Goal: Task Accomplishment & Management: Manage account settings

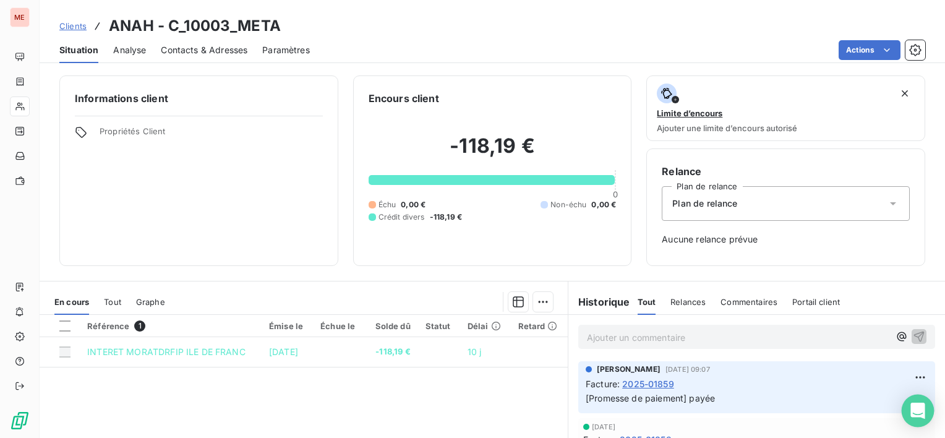
click at [916, 412] on icon "Open Intercom Messenger" at bounding box center [918, 411] width 14 height 16
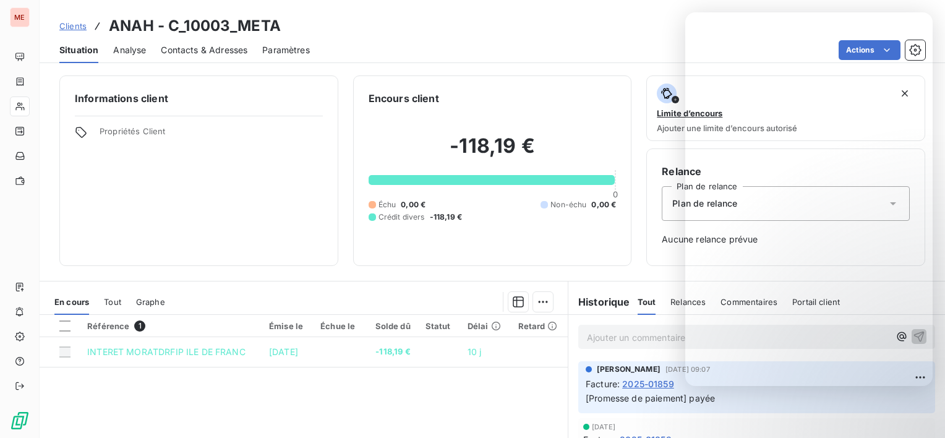
click at [590, 24] on div "Clients ANAH - C_10003_META" at bounding box center [493, 26] width 906 height 22
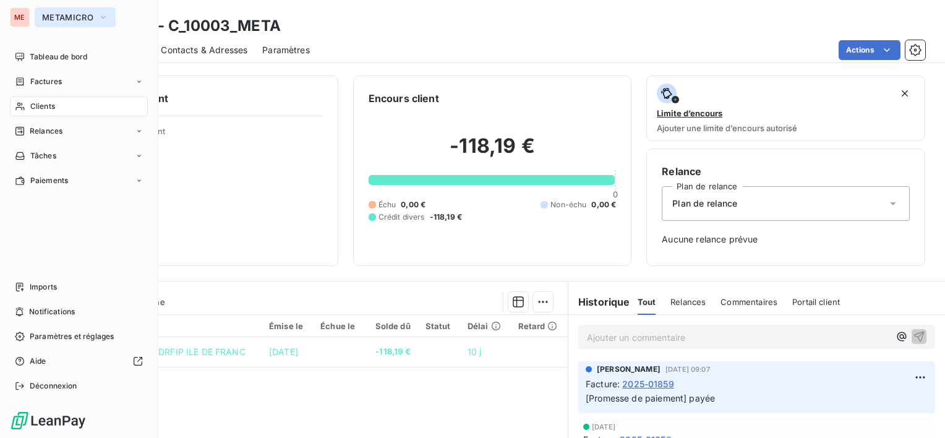
click at [52, 15] on span "METAMICRO" at bounding box center [67, 17] width 51 height 10
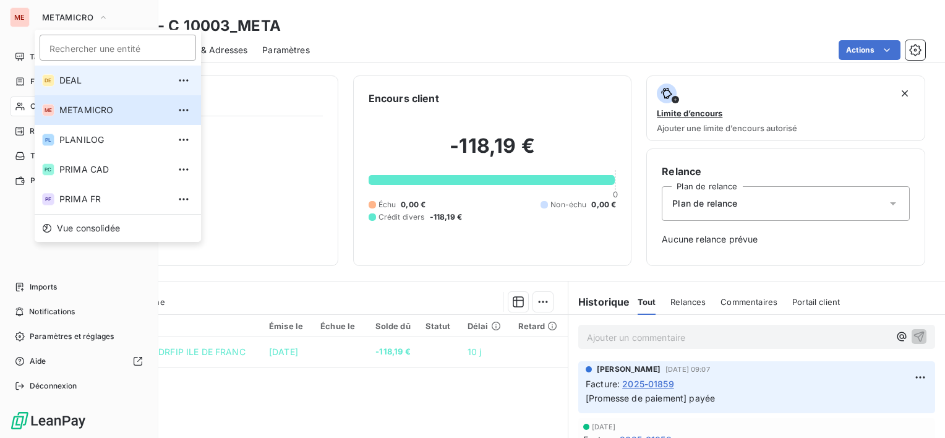
click at [73, 83] on span "DEAL" at bounding box center [114, 80] width 110 height 12
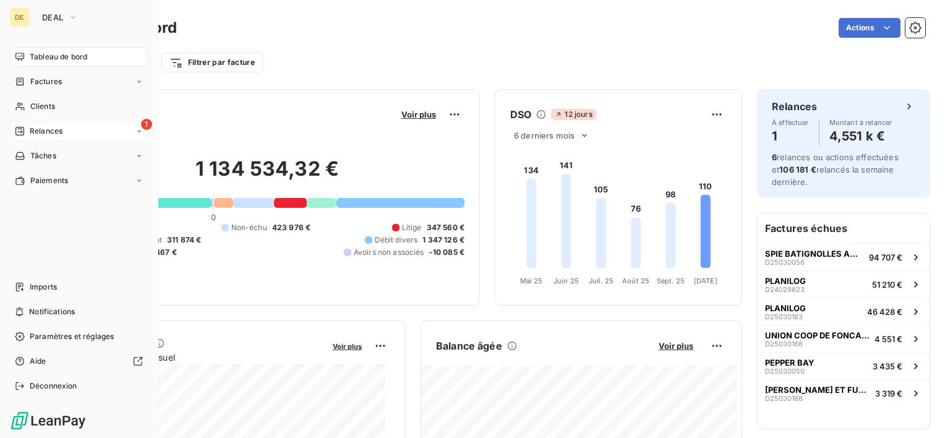
click at [95, 124] on div "1 Relances" at bounding box center [79, 131] width 138 height 20
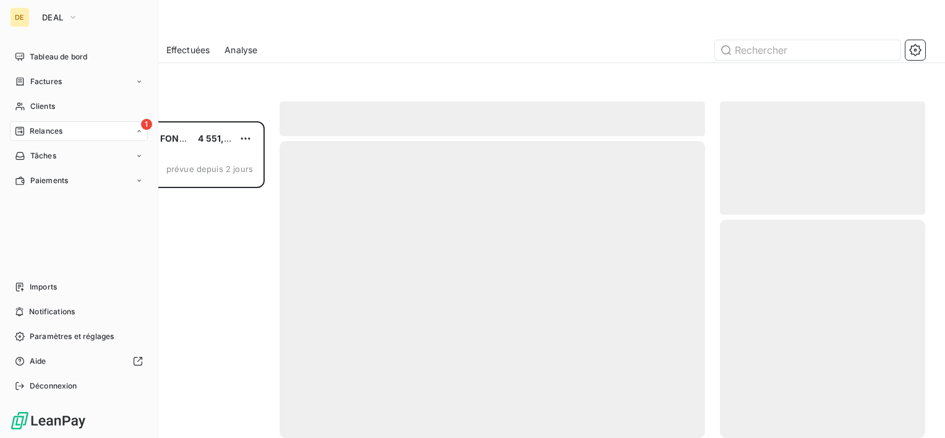
scroll to position [307, 195]
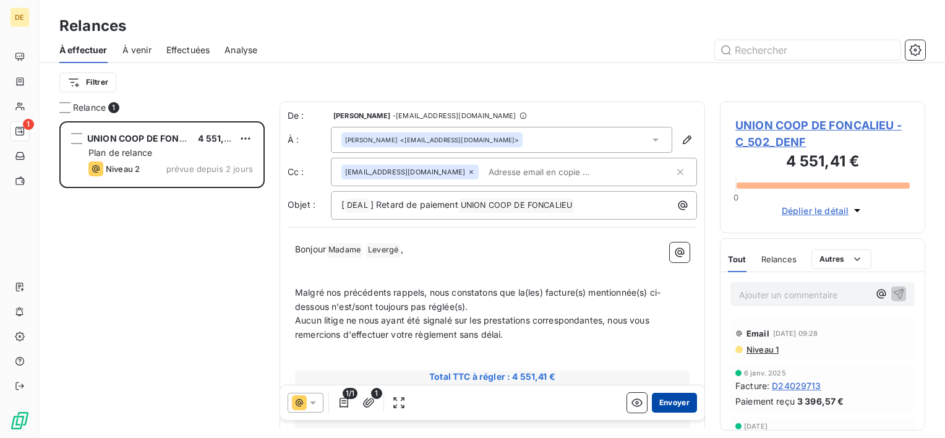
click at [664, 396] on button "Envoyer" at bounding box center [674, 403] width 45 height 20
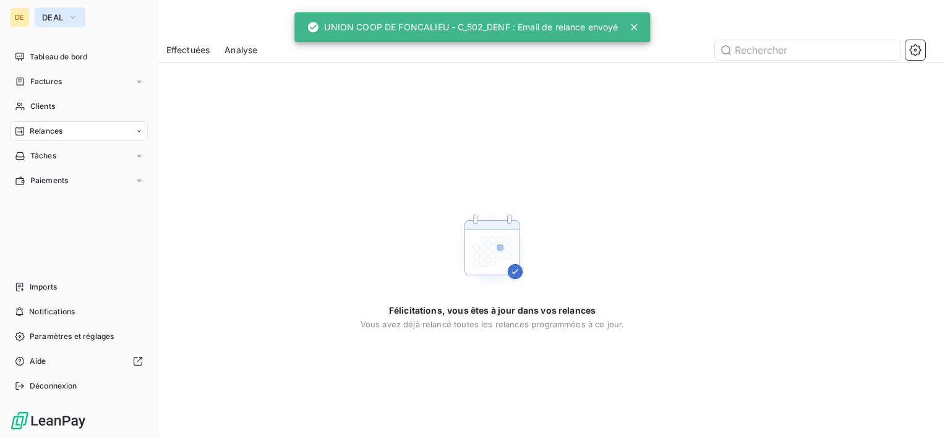
click at [54, 20] on span "DEAL" at bounding box center [52, 17] width 21 height 10
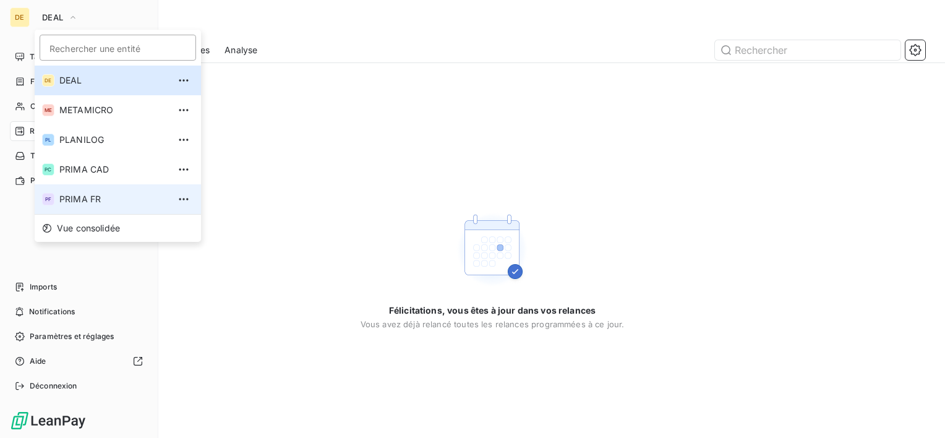
click at [92, 194] on span "PRIMA FR" at bounding box center [114, 199] width 110 height 12
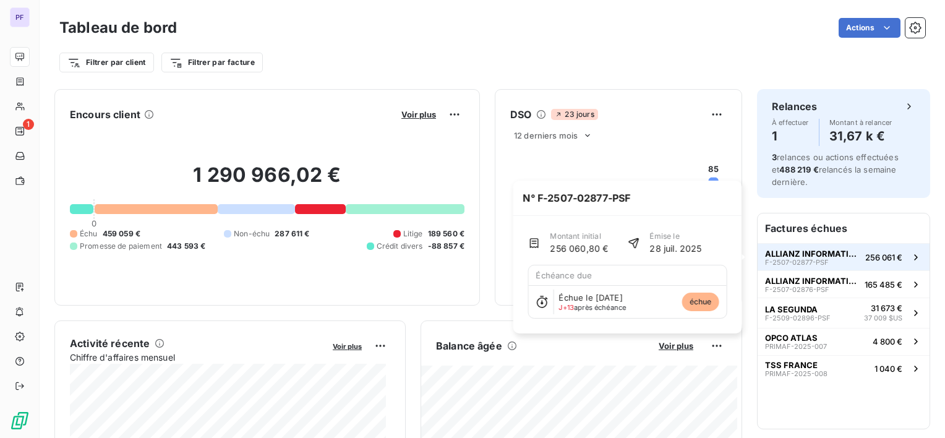
click at [814, 265] on span "F-2507-02877-PSF" at bounding box center [797, 262] width 64 height 7
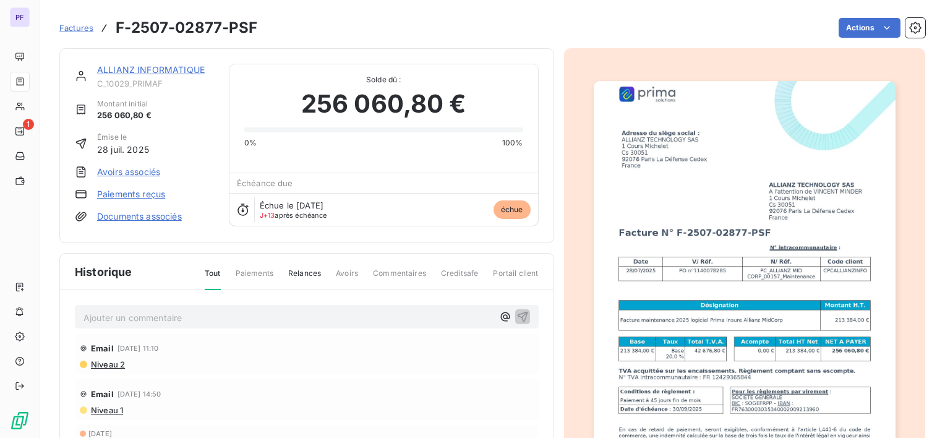
click at [180, 71] on link "ALLIANZ INFORMATIQUE" at bounding box center [151, 69] width 108 height 11
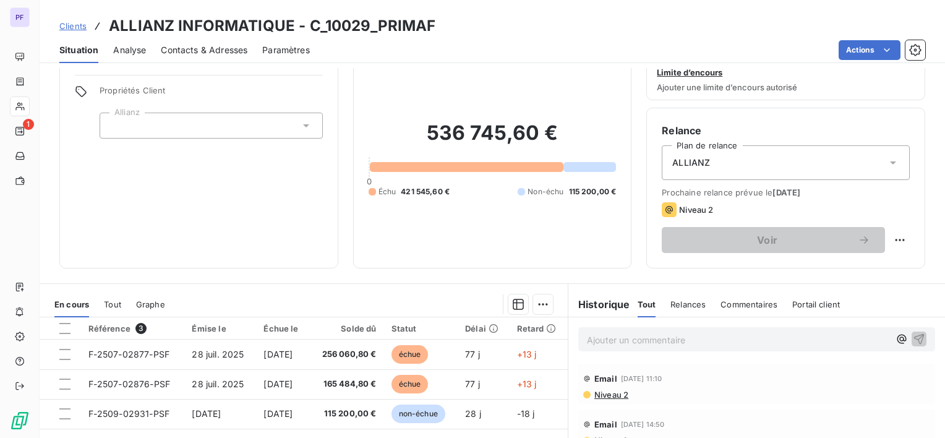
scroll to position [62, 0]
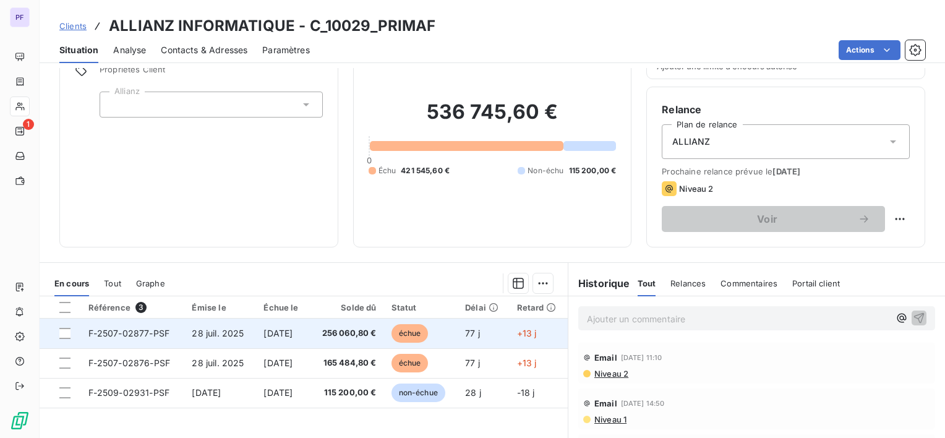
click at [376, 331] on span "256 060,80 €" at bounding box center [346, 333] width 59 height 12
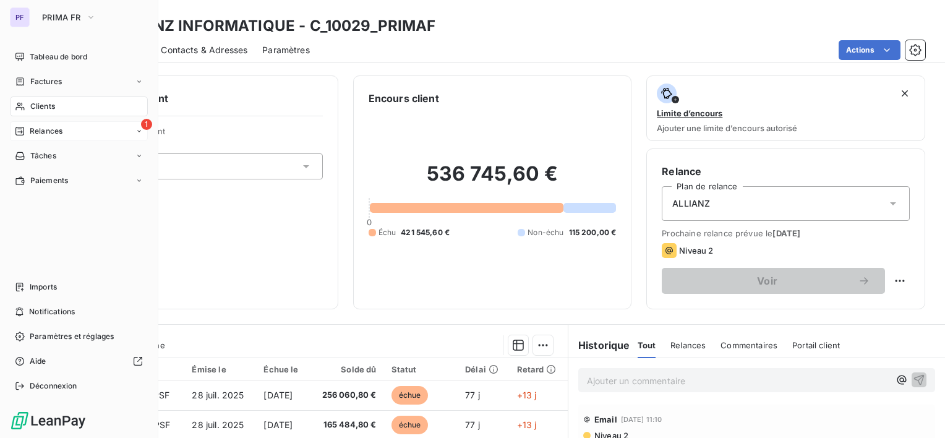
click at [72, 132] on div "1 Relances" at bounding box center [79, 131] width 138 height 20
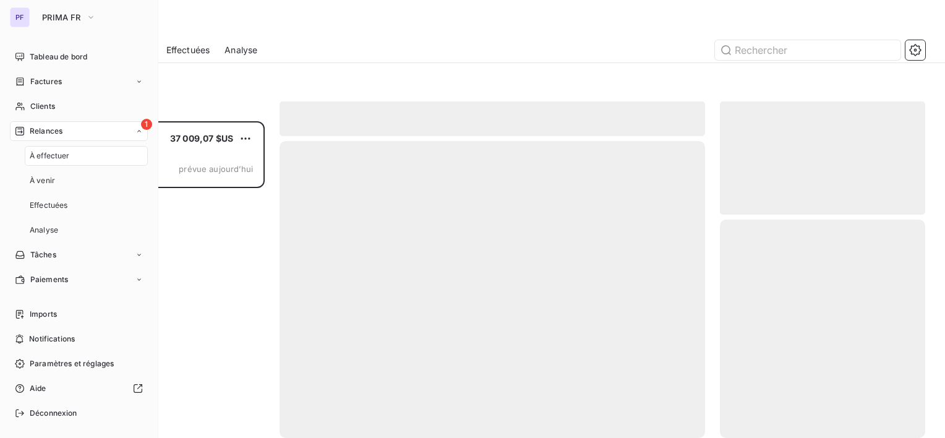
scroll to position [307, 195]
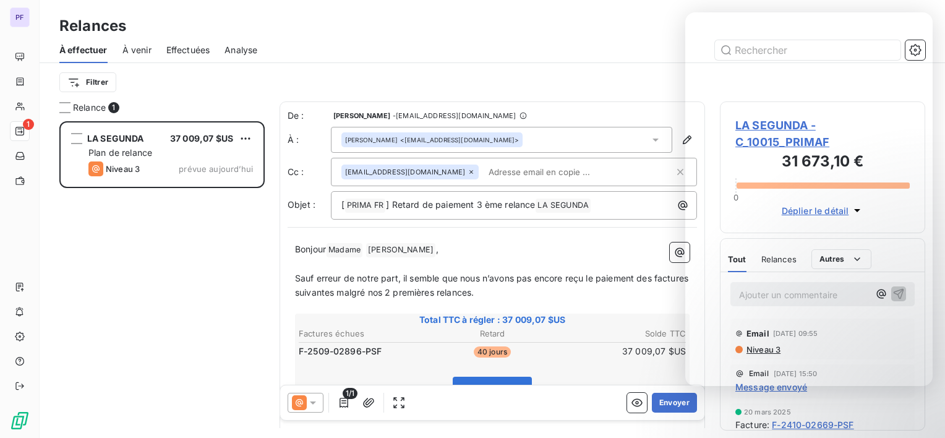
click at [436, 52] on div at bounding box center [598, 50] width 653 height 20
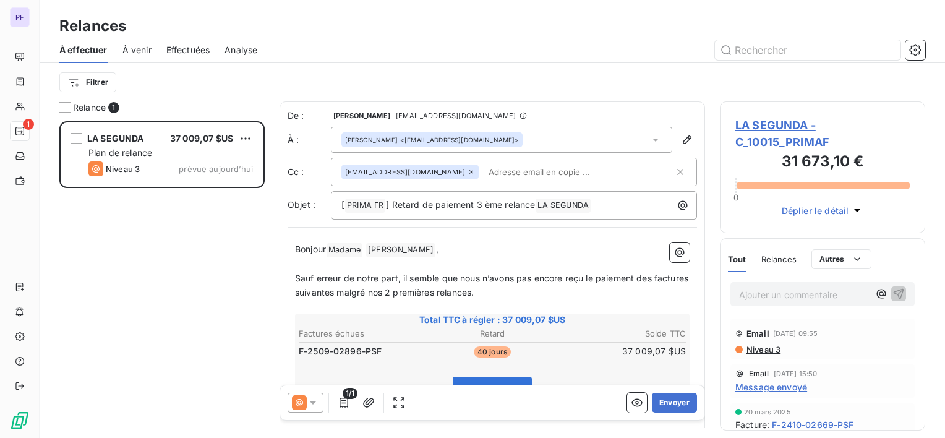
drag, startPoint x: 627, startPoint y: 20, endPoint x: 658, endPoint y: 4, distance: 34.9
click at [627, 20] on div "Relances" at bounding box center [493, 26] width 906 height 22
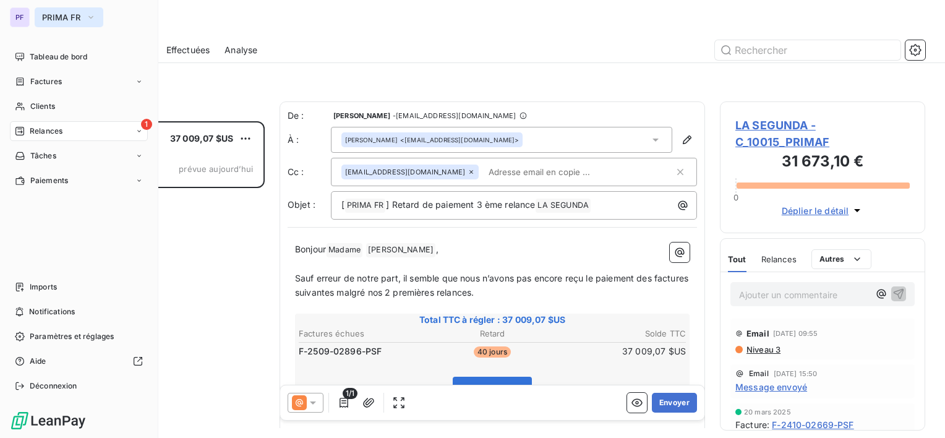
click at [44, 14] on span "PRIMA FR" at bounding box center [61, 17] width 39 height 10
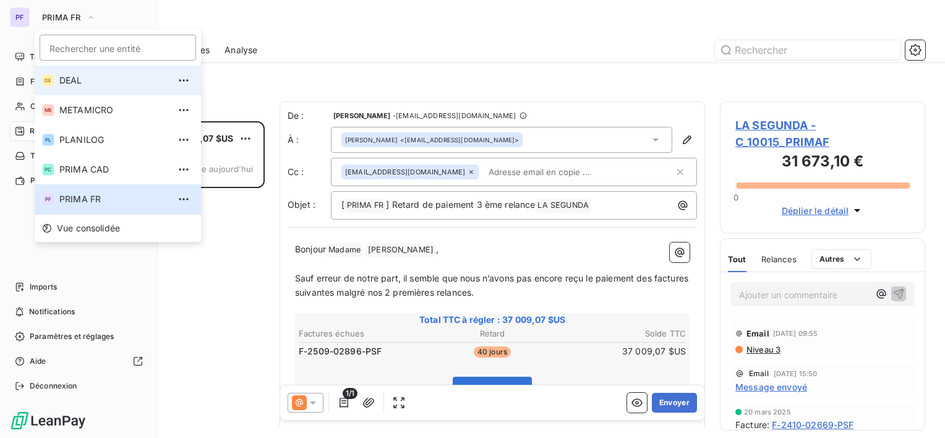
click at [85, 90] on li "DE DEAL" at bounding box center [118, 81] width 166 height 30
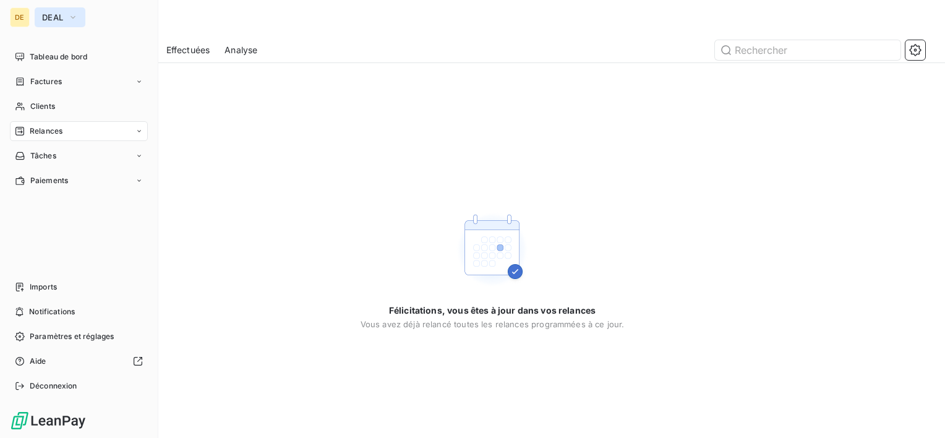
click at [60, 20] on span "DEAL" at bounding box center [52, 17] width 21 height 10
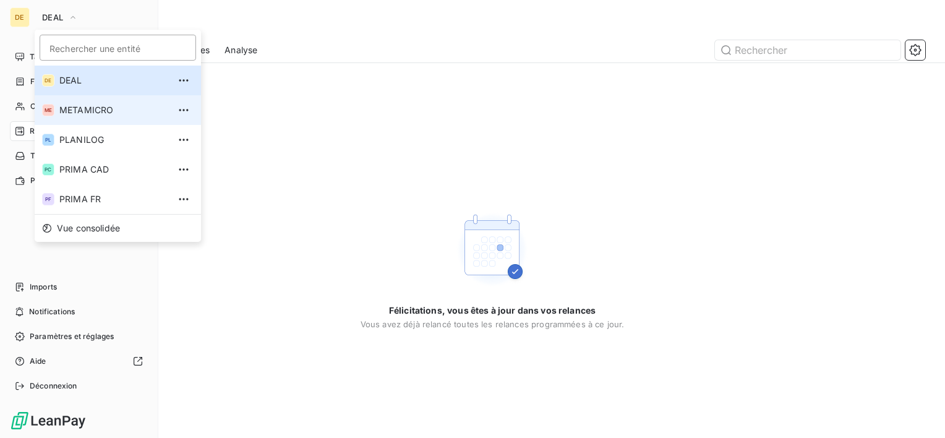
click at [101, 116] on li "ME METAMICRO" at bounding box center [118, 110] width 166 height 30
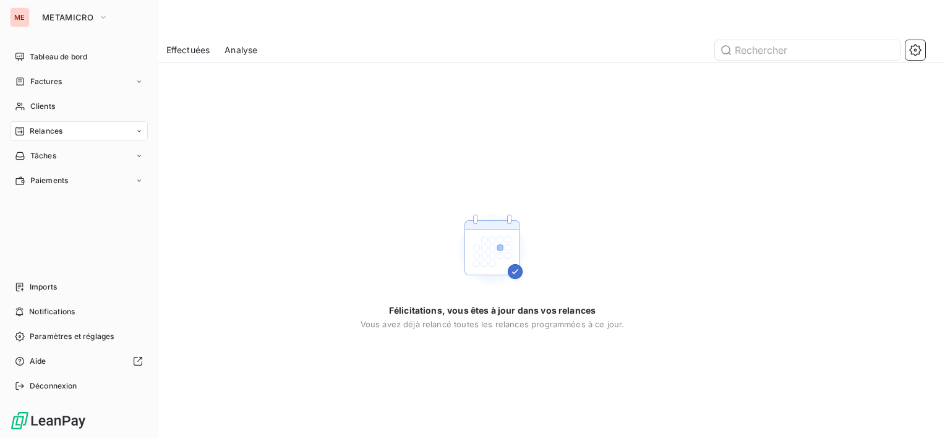
click at [45, 27] on div "ME METAMICRO Tableau de bord Factures Clients Relances Tâches Paiements Imports…" at bounding box center [79, 219] width 158 height 438
click at [67, 12] on button "METAMICRO" at bounding box center [75, 17] width 81 height 20
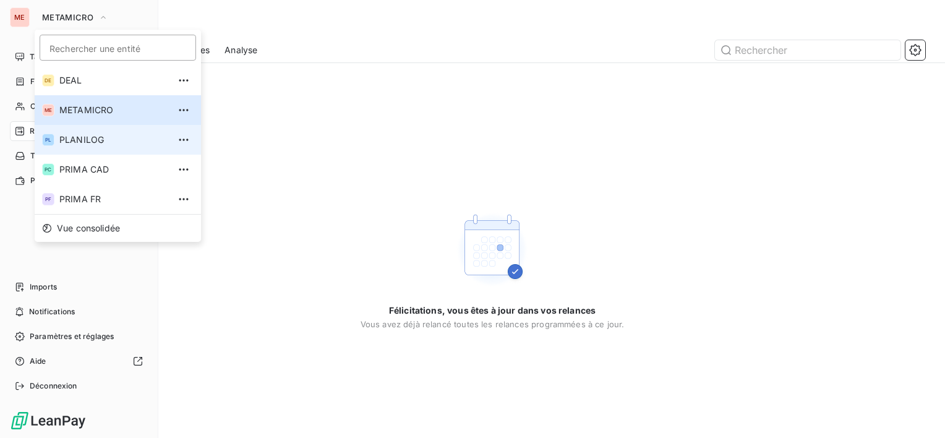
click at [103, 147] on li "PL PLANILOG" at bounding box center [118, 140] width 166 height 30
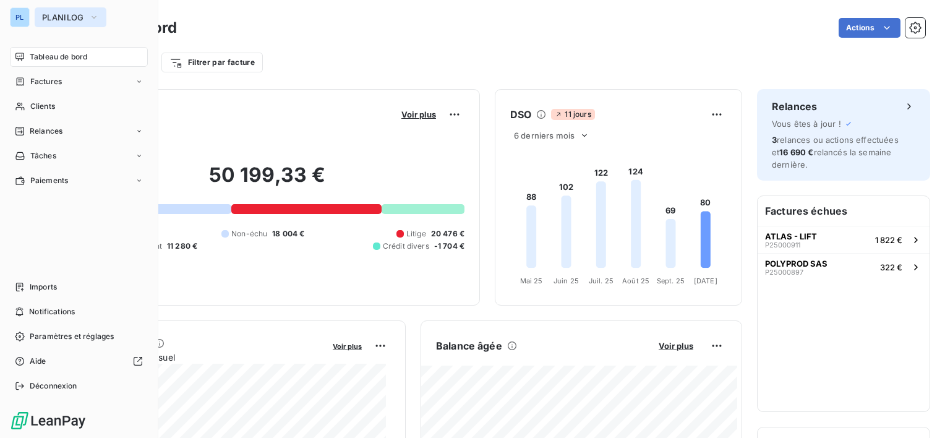
click at [67, 22] on span "PLANILOG" at bounding box center [63, 17] width 42 height 10
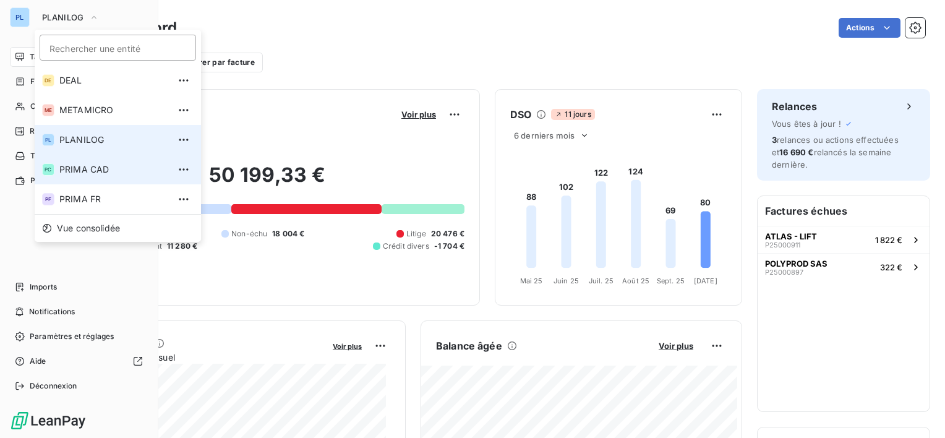
click at [116, 169] on span "PRIMA CAD" at bounding box center [114, 169] width 110 height 12
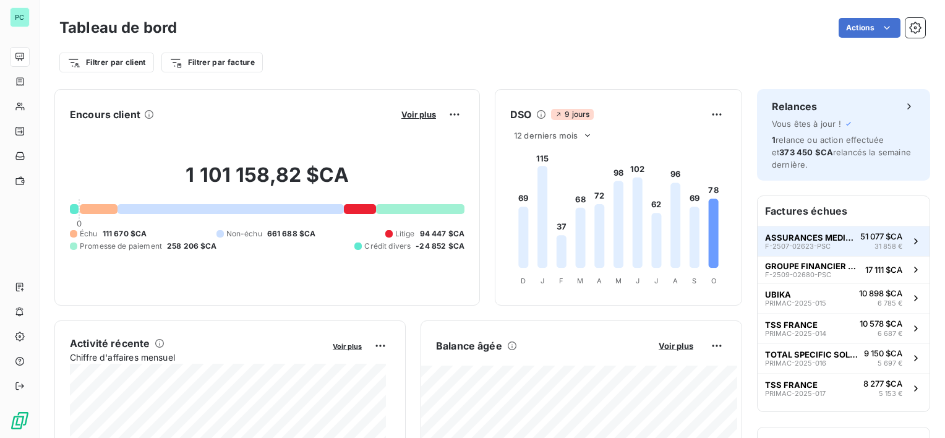
click at [861, 231] on span "51 077 $CA" at bounding box center [882, 236] width 42 height 10
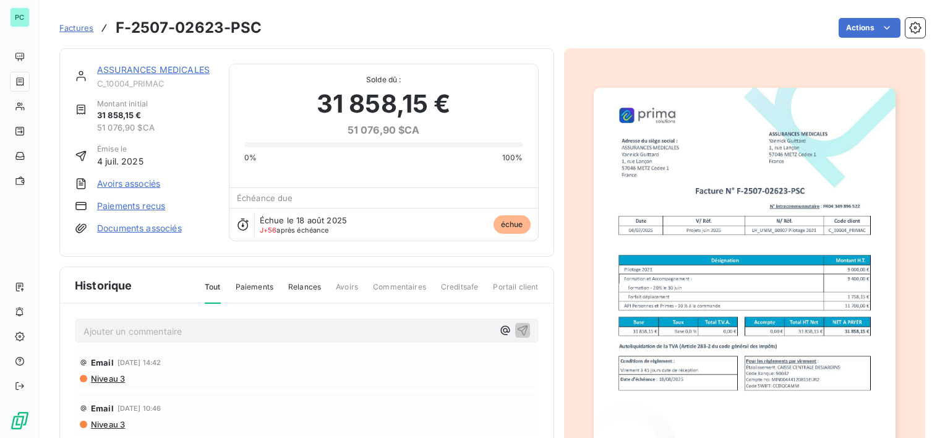
click at [134, 66] on link "ASSURANCES MEDICALES" at bounding box center [153, 69] width 113 height 11
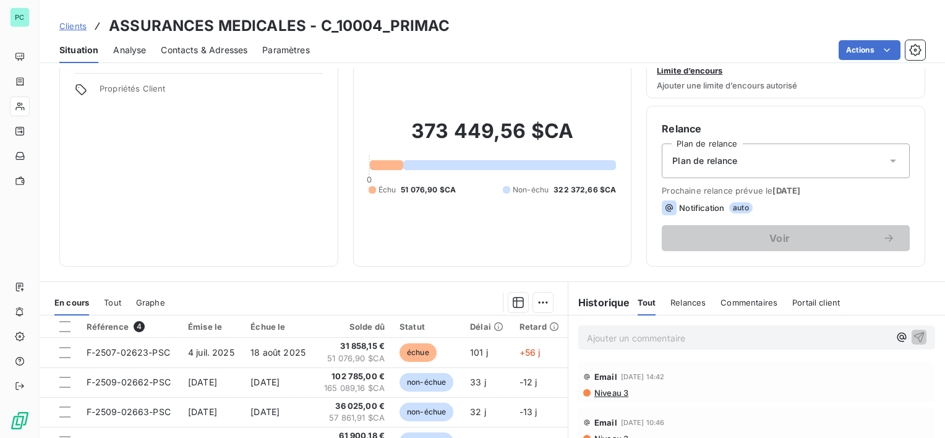
scroll to position [62, 0]
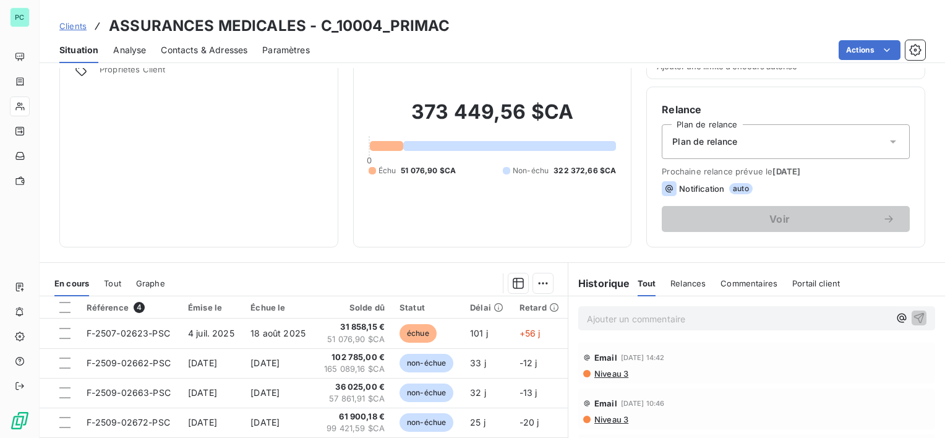
click at [627, 126] on div "Informations client Propriétés Client Encours client 373 449,56 $CA 0 Échu 51 0…" at bounding box center [493, 131] width 906 height 234
drag, startPoint x: 396, startPoint y: 168, endPoint x: 492, endPoint y: 171, distance: 95.9
click at [492, 171] on div "Échu 51 076,90 $CA Non-échu 322 372,66 $CA" at bounding box center [493, 170] width 248 height 11
drag, startPoint x: 492, startPoint y: 171, endPoint x: 476, endPoint y: 194, distance: 27.6
click at [476, 194] on div "373 449,56 $CA 0 Échu 51 076,90 $CA Non-échu 322 372,66 $CA" at bounding box center [493, 138] width 248 height 188
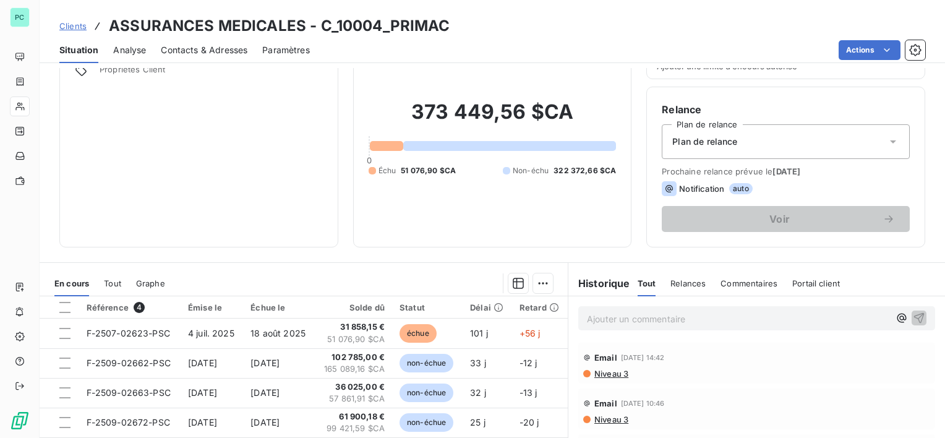
click at [390, 180] on div "373 449,56 $CA 0 Échu 51 076,90 $CA Non-échu 322 372,66 $CA" at bounding box center [493, 138] width 248 height 188
drag, startPoint x: 376, startPoint y: 170, endPoint x: 545, endPoint y: 173, distance: 169.6
click at [545, 173] on div "Échu 51 076,90 $CA Non-échu 322 372,66 $CA" at bounding box center [493, 170] width 248 height 11
drag, startPoint x: 545, startPoint y: 173, endPoint x: 588, endPoint y: 186, distance: 44.6
click at [588, 186] on div "373 449,56 $CA 0 Échu 51 076,90 $CA Non-échu 322 372,66 $CA" at bounding box center [493, 138] width 248 height 188
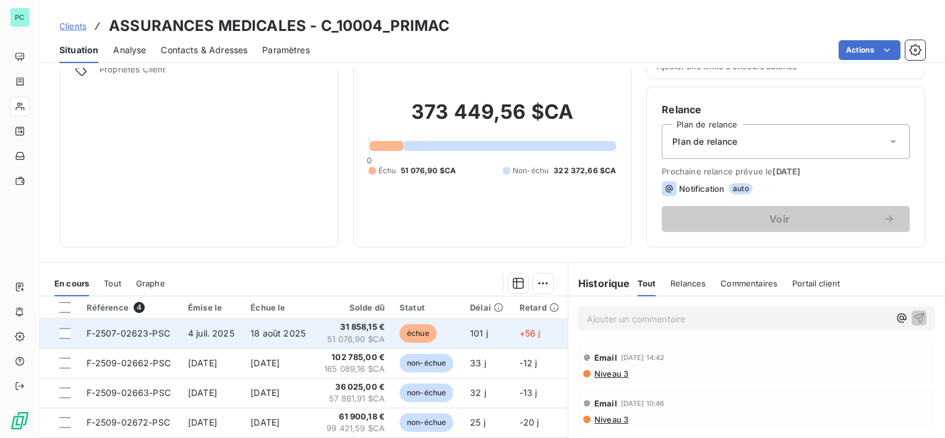
click at [382, 335] on span "51 076,90 $CA" at bounding box center [353, 339] width 62 height 12
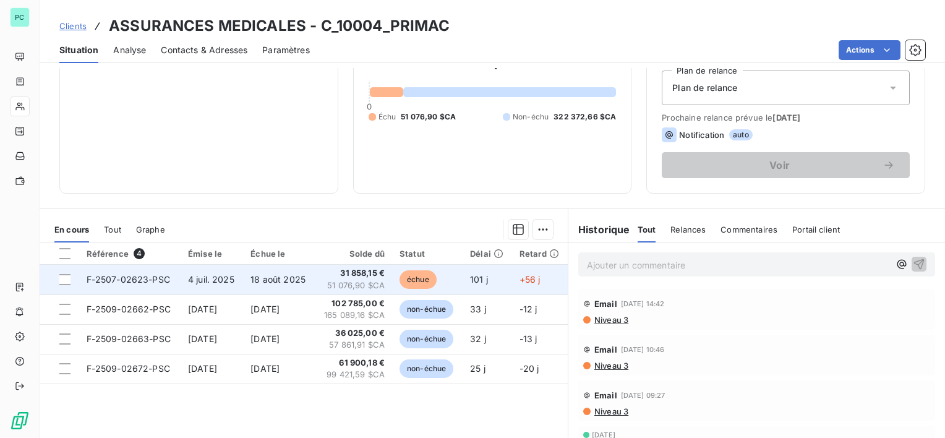
scroll to position [124, 0]
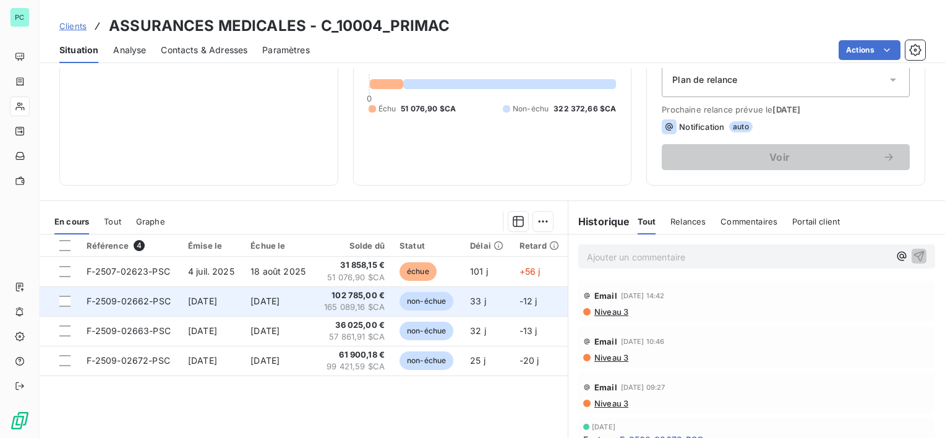
click at [388, 299] on td "102 785,00 € 165 089,16 $CA" at bounding box center [353, 301] width 77 height 30
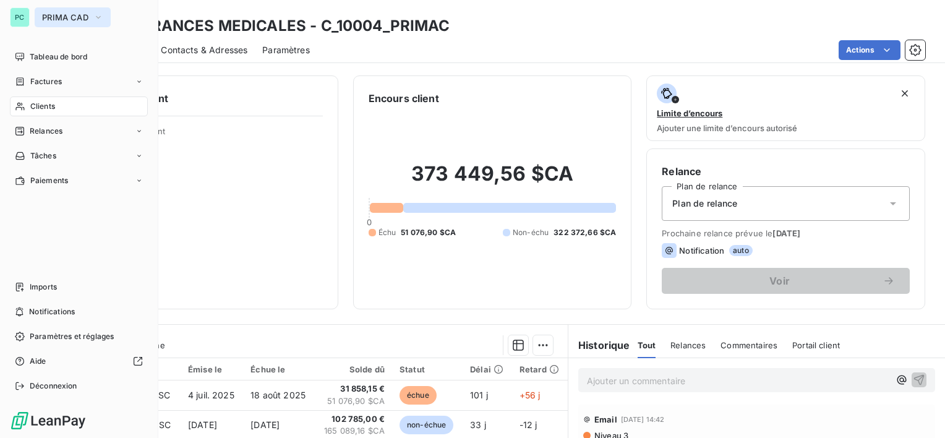
click at [62, 12] on span "PRIMA CAD" at bounding box center [65, 17] width 46 height 10
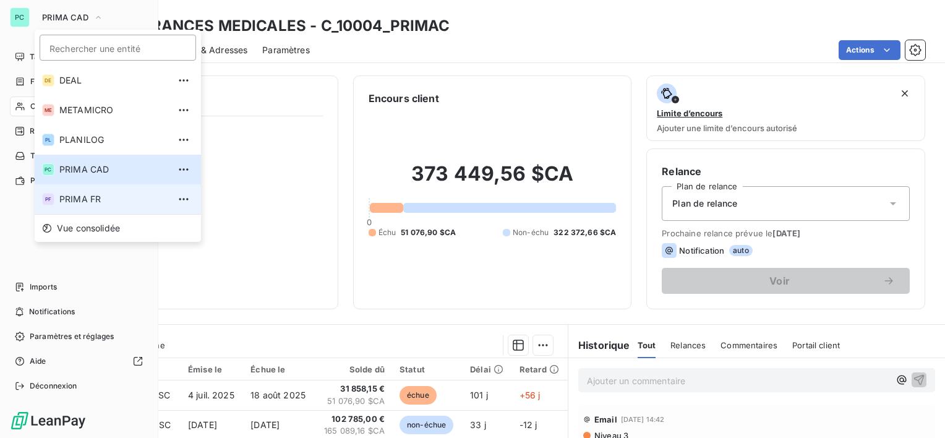
click at [68, 200] on span "PRIMA FR" at bounding box center [114, 199] width 110 height 12
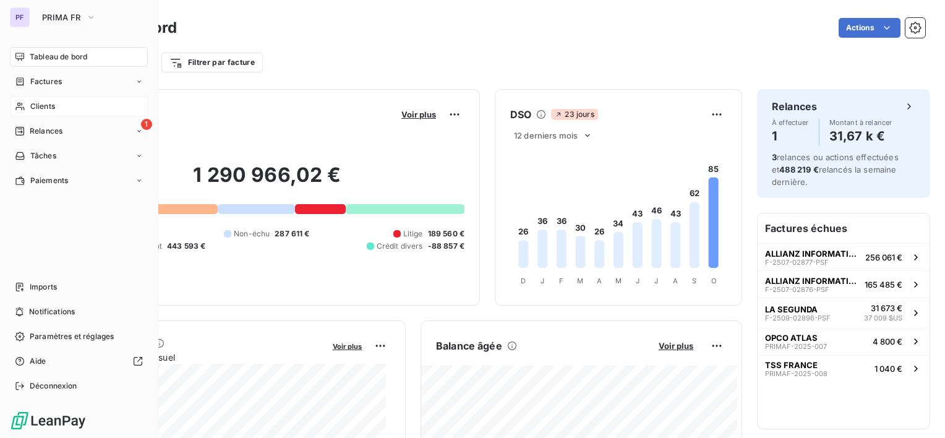
click at [54, 103] on span "Clients" at bounding box center [42, 106] width 25 height 11
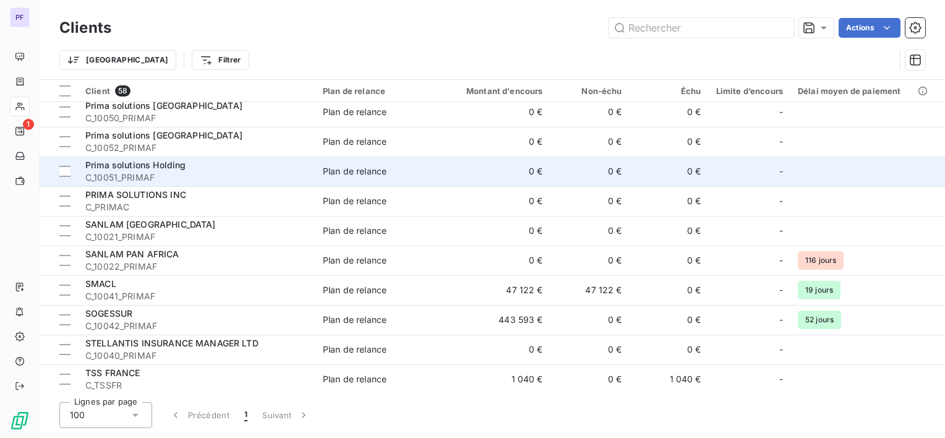
scroll to position [1437, 0]
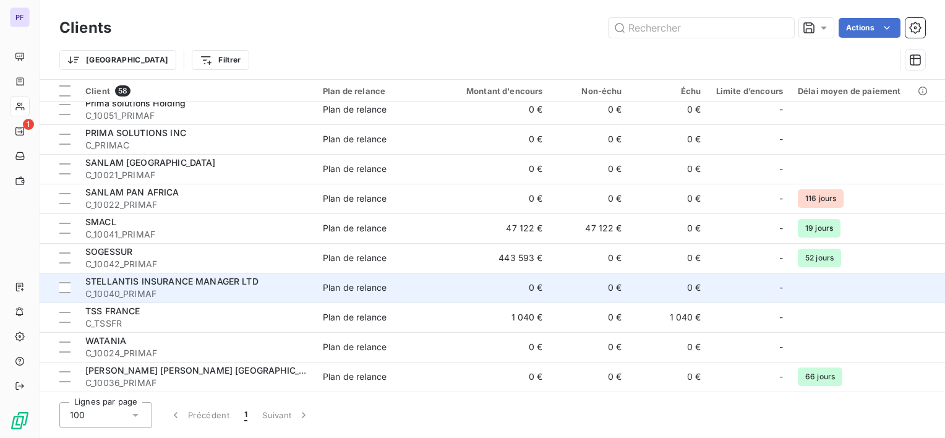
click at [148, 273] on td "STELLANTIS INSURANCE MANAGER LTD C_10040_PRIMAF" at bounding box center [197, 288] width 238 height 30
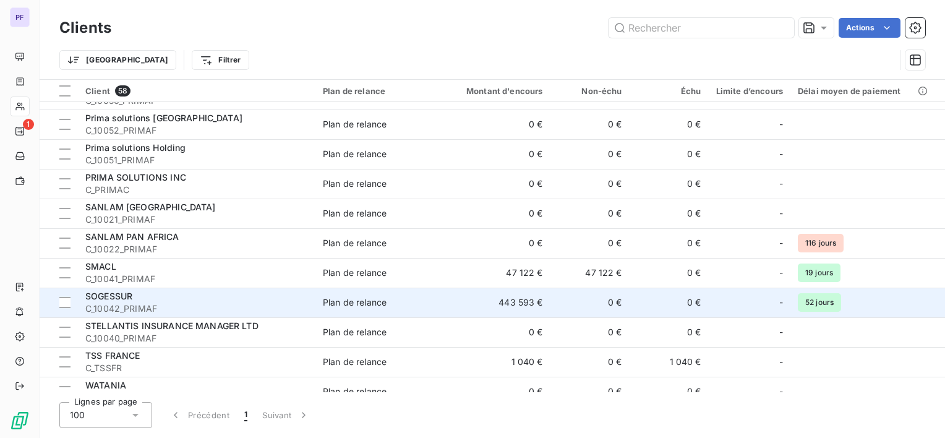
scroll to position [1437, 0]
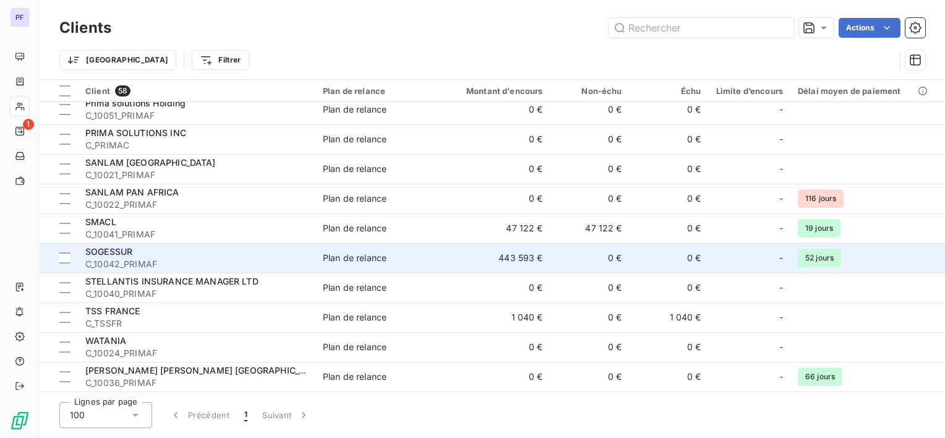
click at [176, 260] on span "C_10042_PRIMAF" at bounding box center [196, 264] width 223 height 12
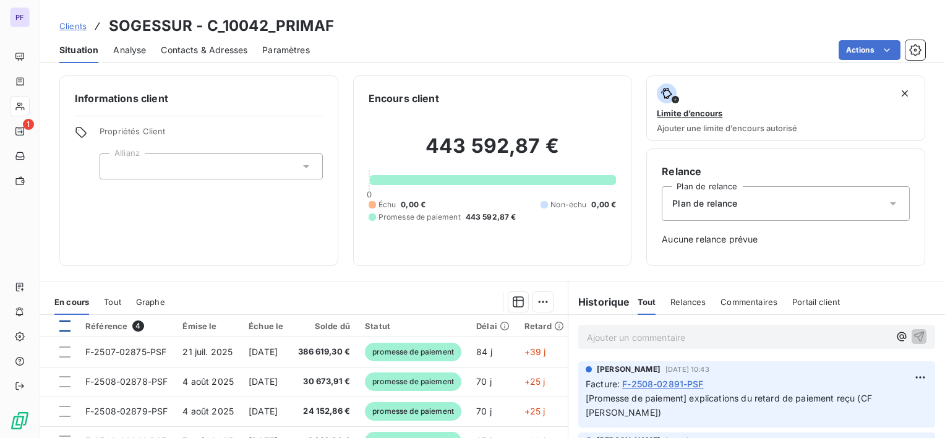
click at [65, 324] on div at bounding box center [64, 325] width 11 height 11
click at [532, 294] on html "PF 1 Clients SOGESSUR - C_10042_PRIMAF Situation Analyse Contacts & Adresses Pa…" at bounding box center [472, 219] width 945 height 438
click at [434, 233] on html "PF 1 Clients SOGESSUR - C_10042_PRIMAF Situation Analyse Contacts & Adresses Pa…" at bounding box center [472, 219] width 945 height 438
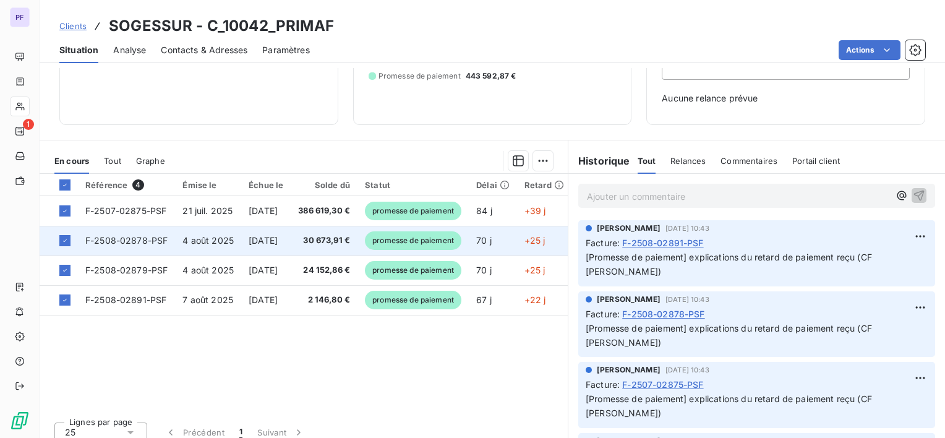
scroll to position [151, 0]
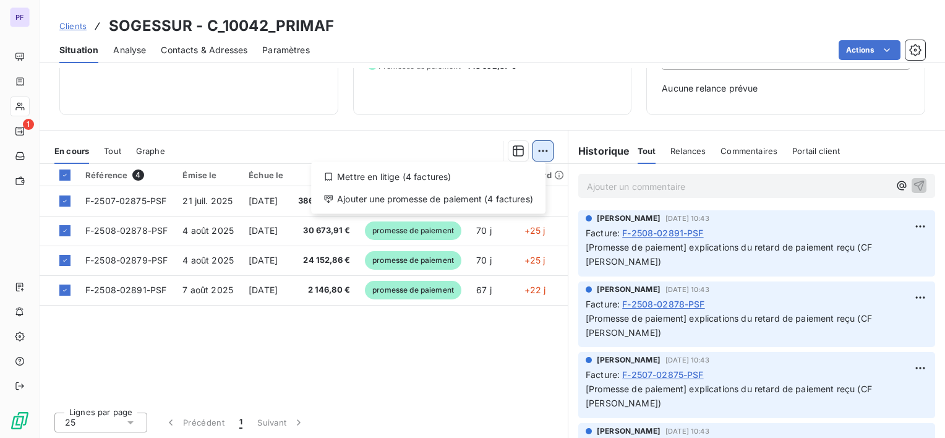
click at [545, 148] on html "PF 1 Clients SOGESSUR - C_10042_PRIMAF Situation Analyse Contacts & Adresses Pa…" at bounding box center [472, 219] width 945 height 438
click at [888, 48] on html "PF 1 Clients SOGESSUR - C_10042_PRIMAF Situation Analyse Contacts & Adresses Pa…" at bounding box center [472, 219] width 945 height 438
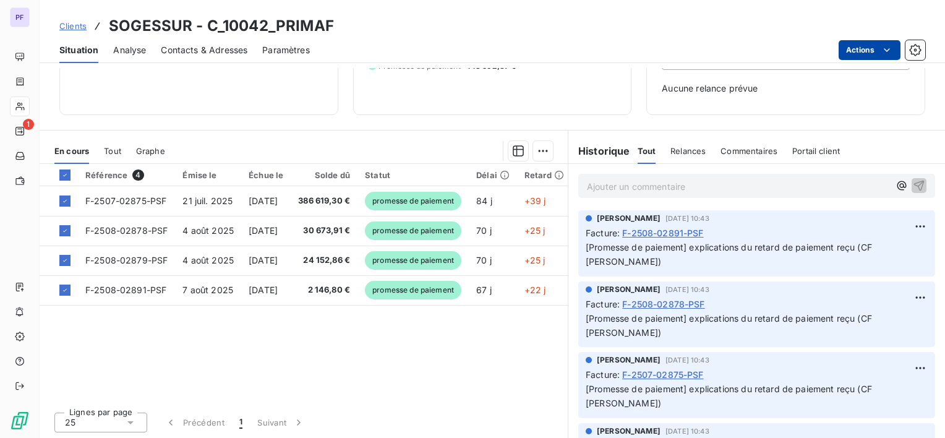
click at [880, 50] on html "PF 1 Clients SOGESSUR - C_10042_PRIMAF Situation Analyse Contacts & Adresses Pa…" at bounding box center [472, 219] width 945 height 438
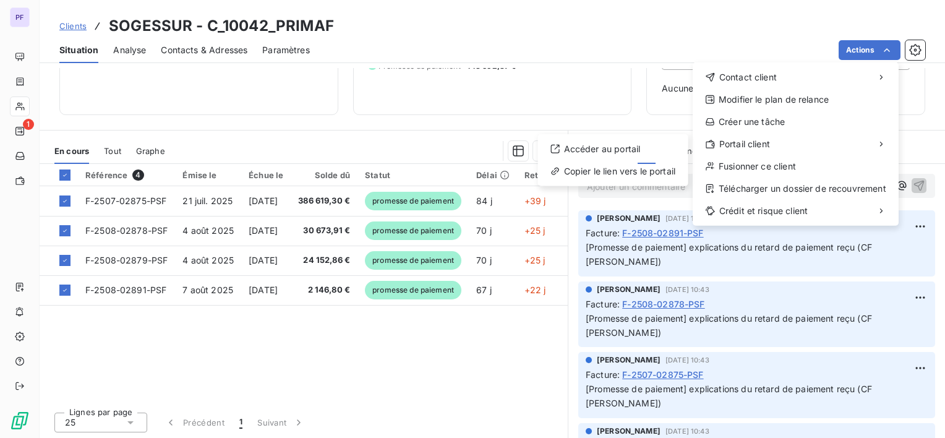
click at [443, 339] on html "PF 1 Clients SOGESSUR - C_10042_PRIMAF Situation Analyse Contacts & Adresses Pa…" at bounding box center [472, 219] width 945 height 438
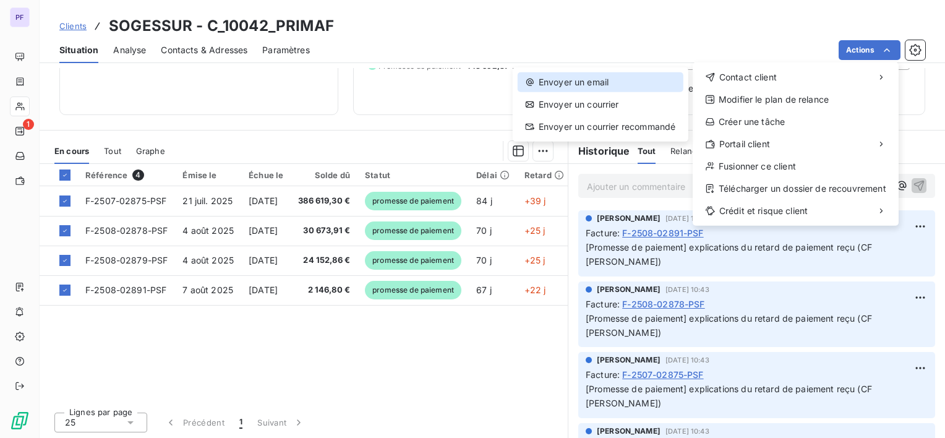
click at [609, 77] on div "Envoyer un email" at bounding box center [601, 82] width 166 height 20
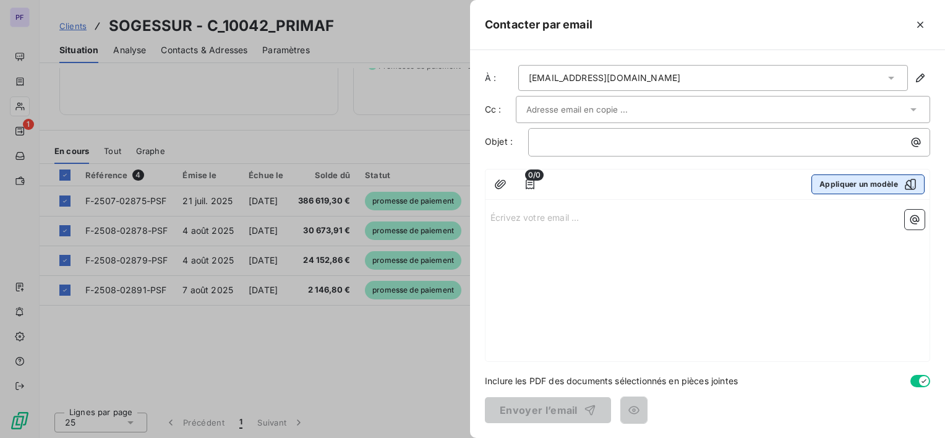
click at [884, 190] on button "Appliquer un modèle" at bounding box center [868, 184] width 113 height 20
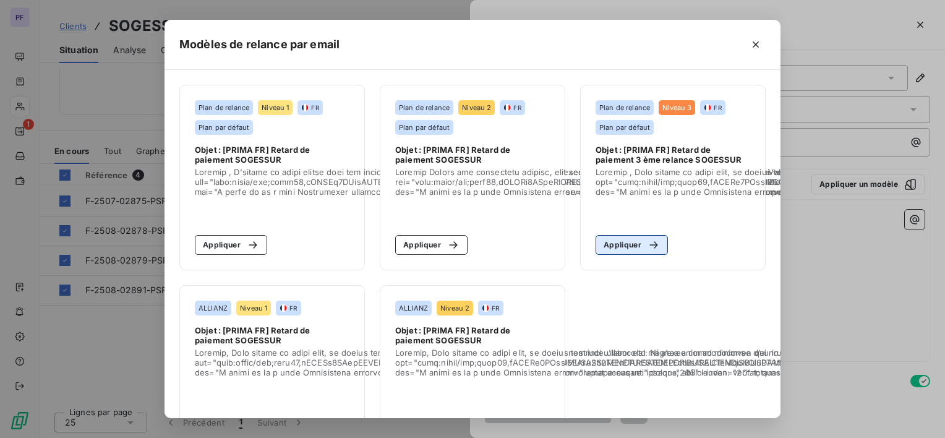
click at [627, 241] on button "Appliquer" at bounding box center [632, 245] width 72 height 20
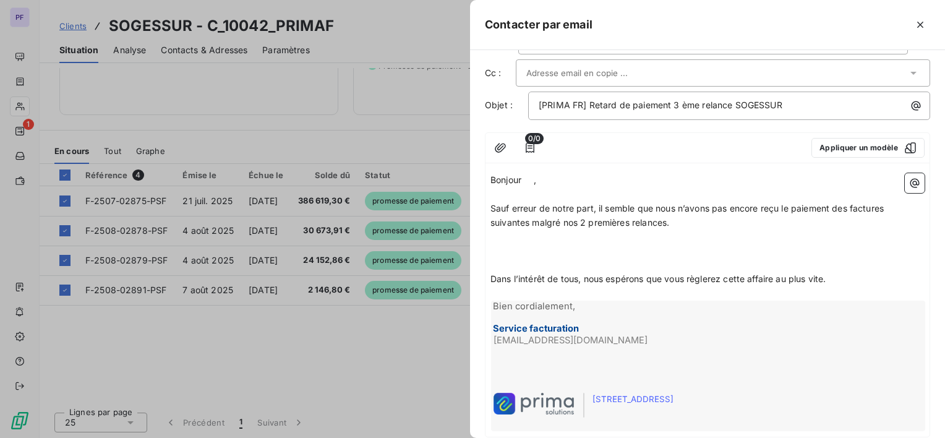
scroll to position [0, 0]
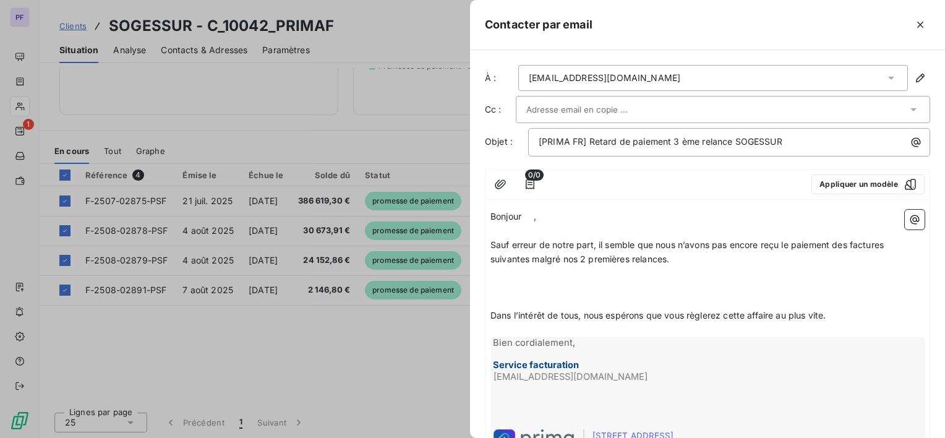
click at [374, 85] on div at bounding box center [472, 219] width 945 height 438
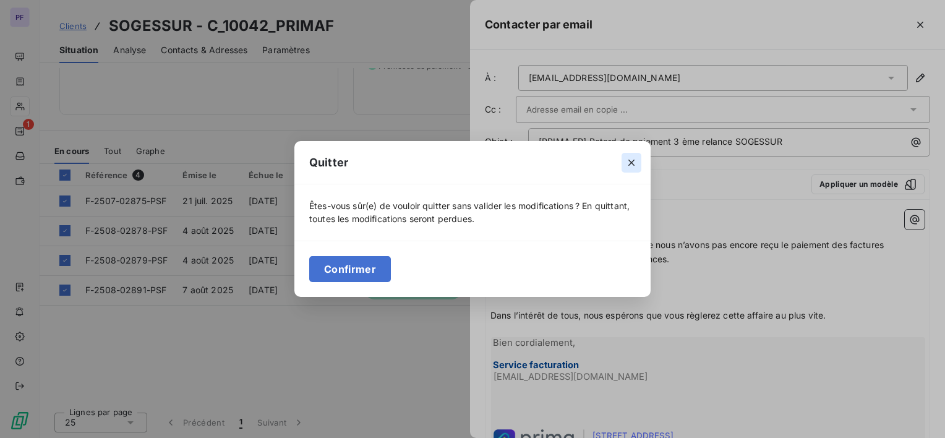
click at [633, 161] on icon "button" at bounding box center [632, 163] width 6 height 6
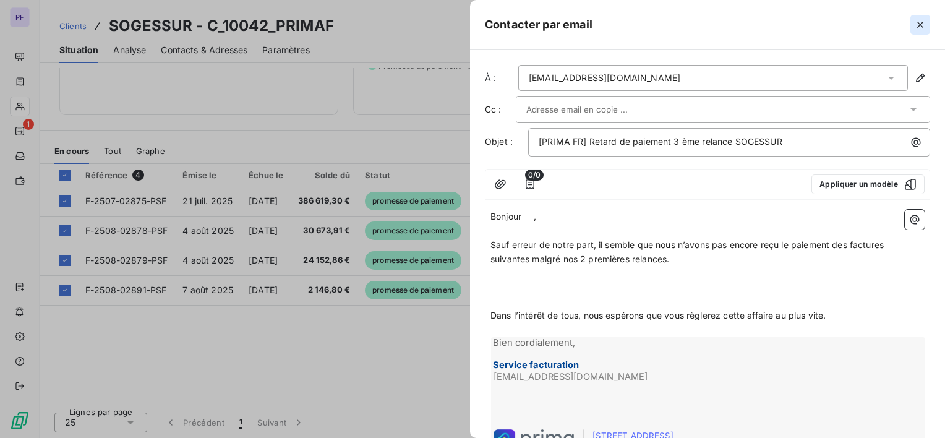
click at [925, 19] on icon "button" at bounding box center [920, 25] width 12 height 12
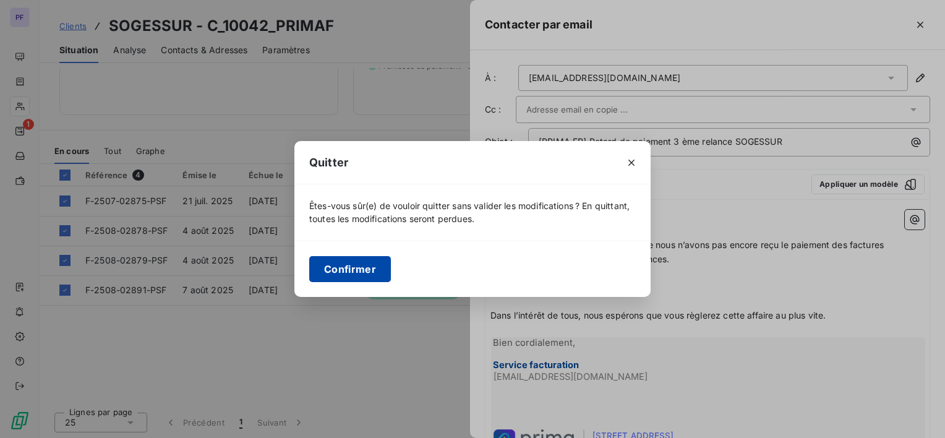
click at [372, 273] on button "Confirmer" at bounding box center [350, 269] width 82 height 26
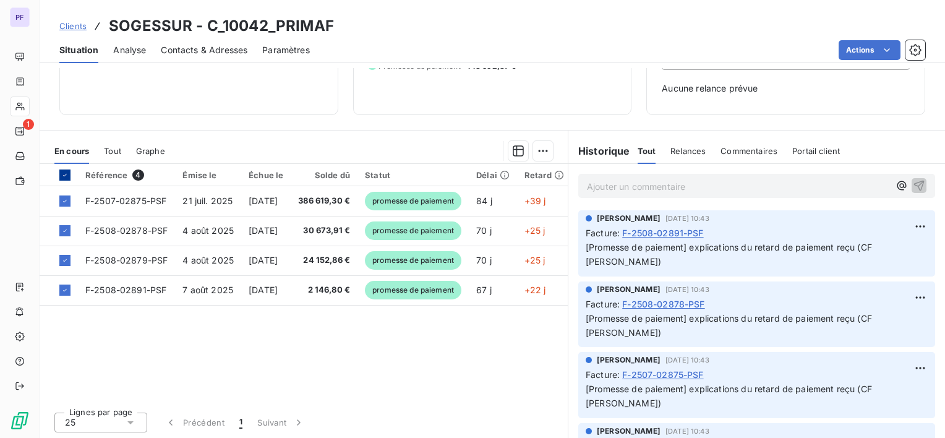
click at [69, 176] on div at bounding box center [64, 175] width 11 height 11
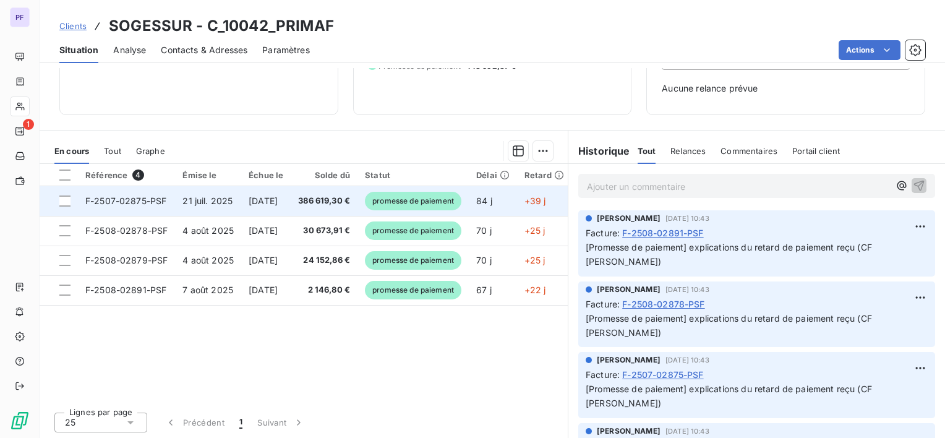
click at [468, 188] on td "promesse de paiement" at bounding box center [413, 201] width 111 height 30
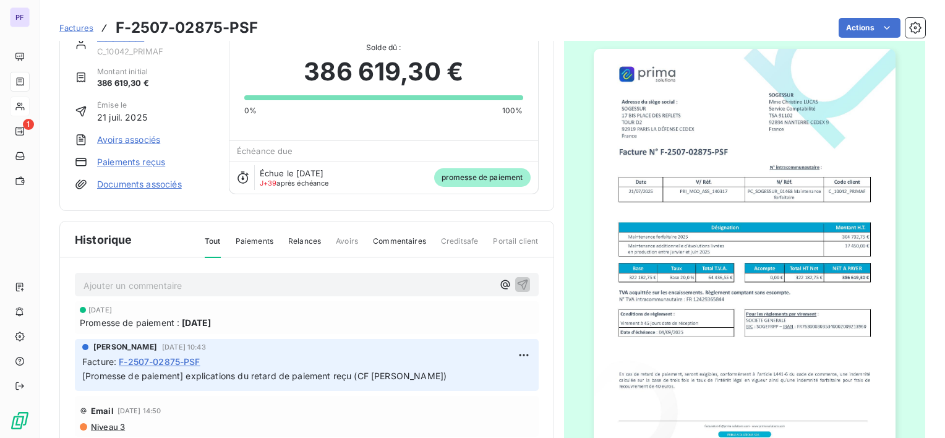
scroll to position [62, 0]
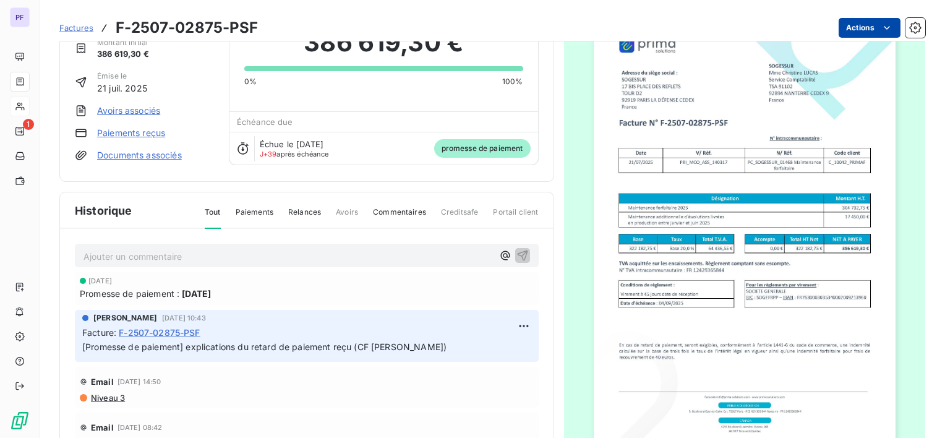
click at [852, 28] on html "PF 1 Factures F-2507-02875-PSF Actions SOGESSUR C_10042_PRIMAF Montant initial …" at bounding box center [472, 219] width 945 height 438
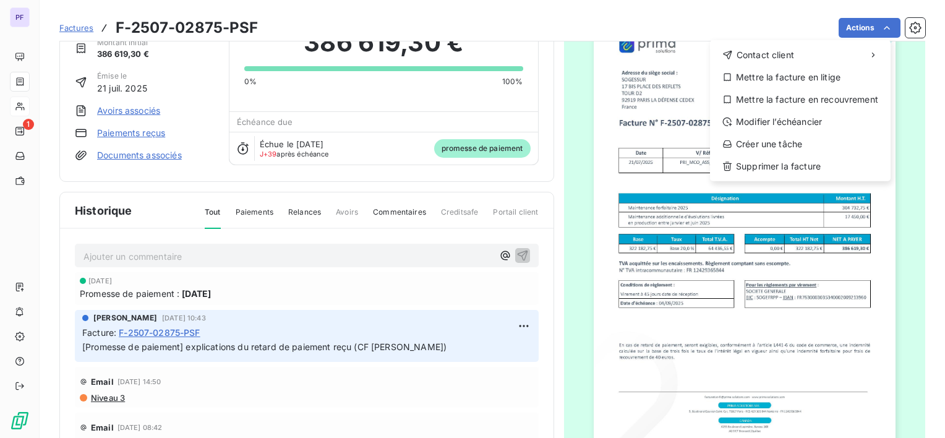
click at [177, 200] on html "PF 1 Factures F-2507-02875-PSF Actions Contact client Mettre la facture en liti…" at bounding box center [472, 219] width 945 height 438
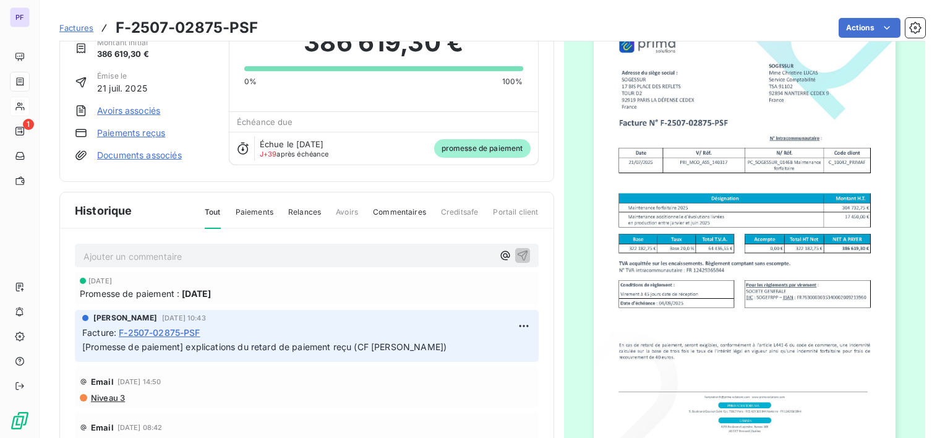
click at [203, 77] on div "Émise le [DATE]" at bounding box center [144, 83] width 139 height 24
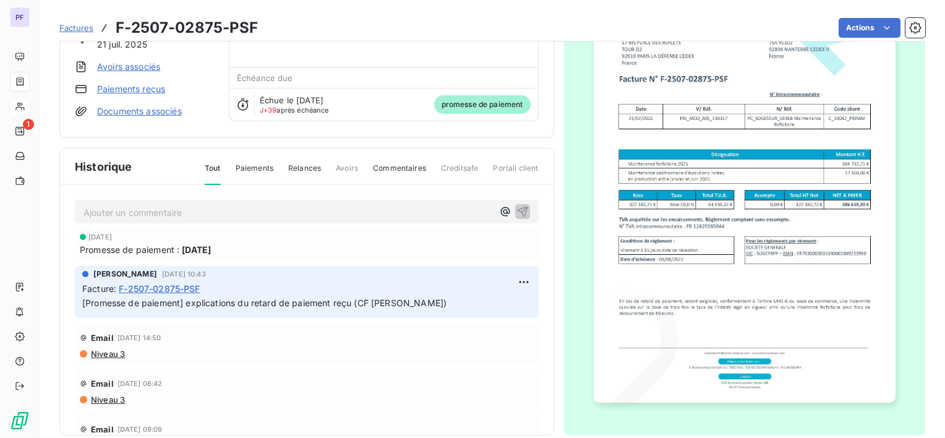
scroll to position [121, 0]
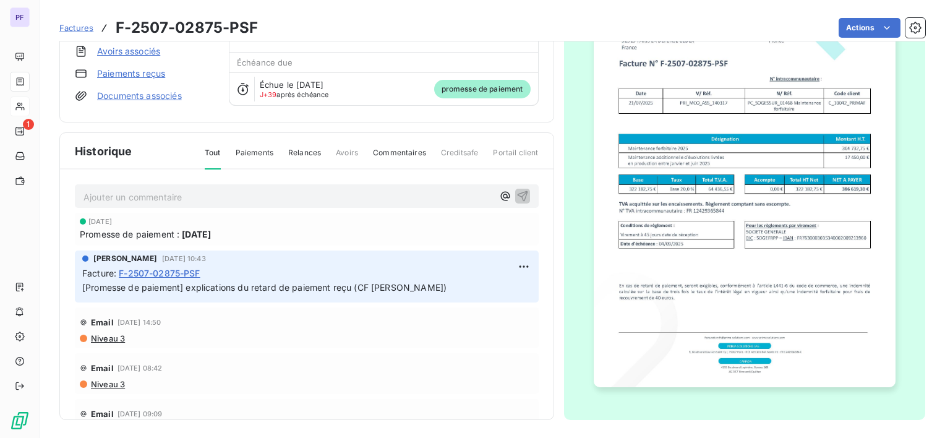
click at [254, 151] on span "Paiements" at bounding box center [255, 157] width 38 height 21
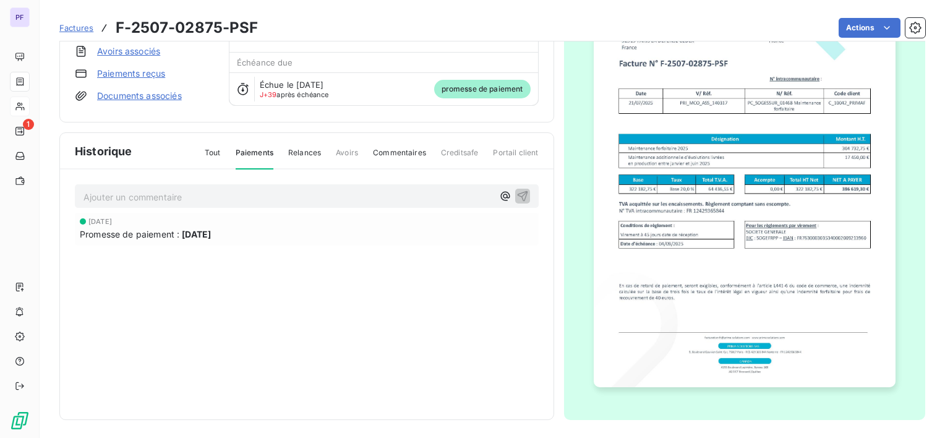
click at [215, 156] on span "Tout" at bounding box center [213, 157] width 16 height 21
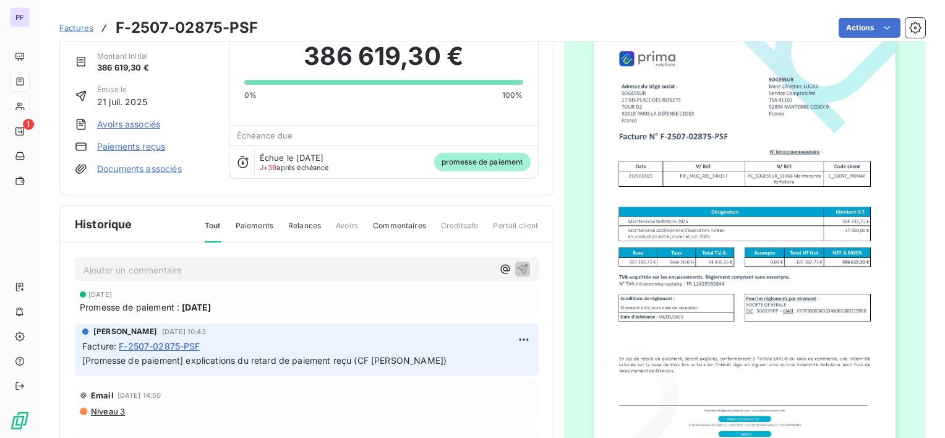
scroll to position [0, 0]
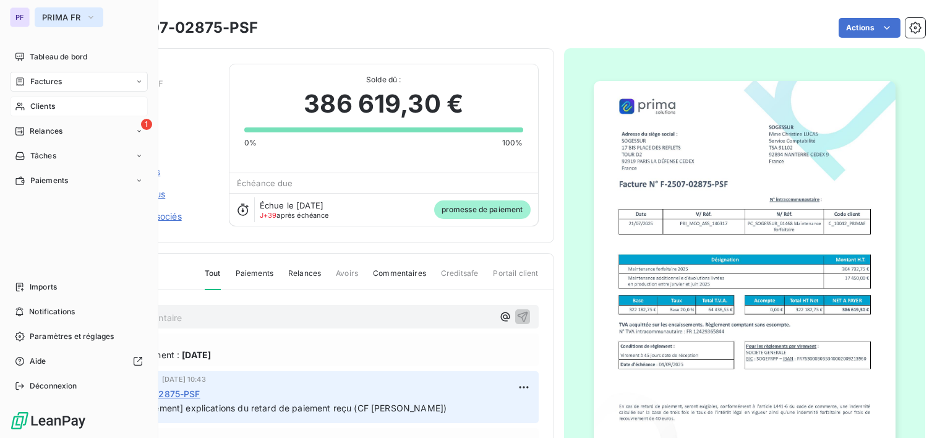
click at [76, 15] on span "PRIMA FR" at bounding box center [61, 17] width 39 height 10
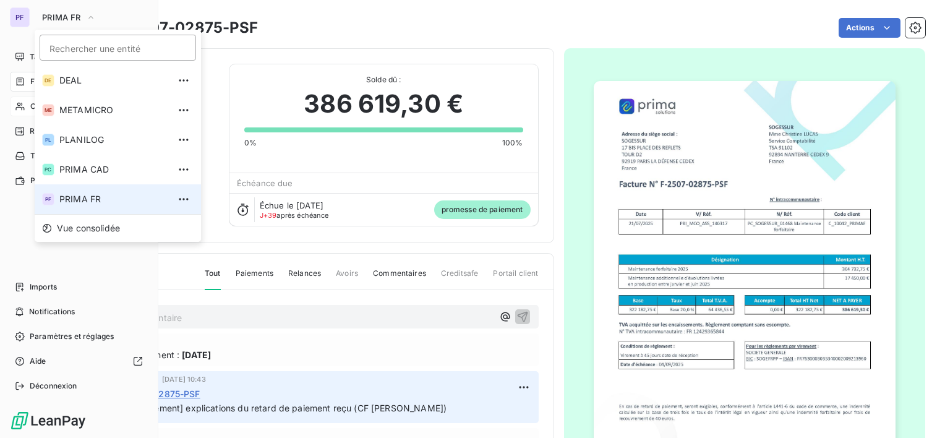
click at [103, 197] on span "PRIMA FR" at bounding box center [114, 199] width 110 height 12
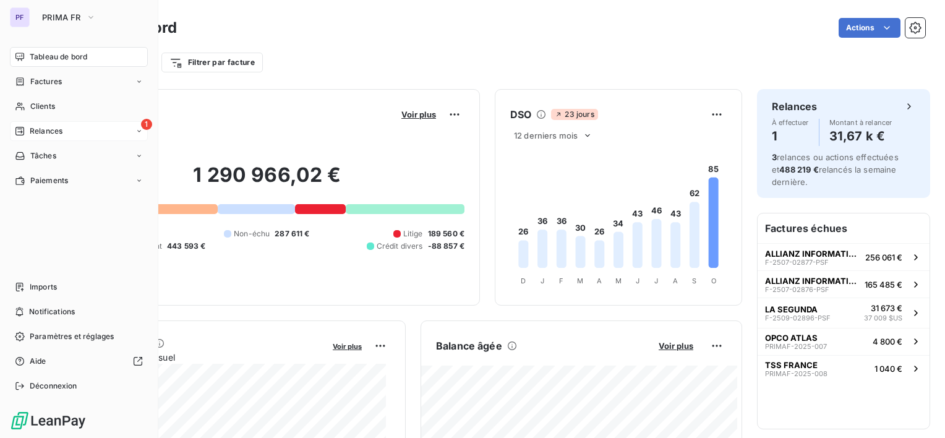
click at [51, 134] on span "Relances" at bounding box center [46, 131] width 33 height 11
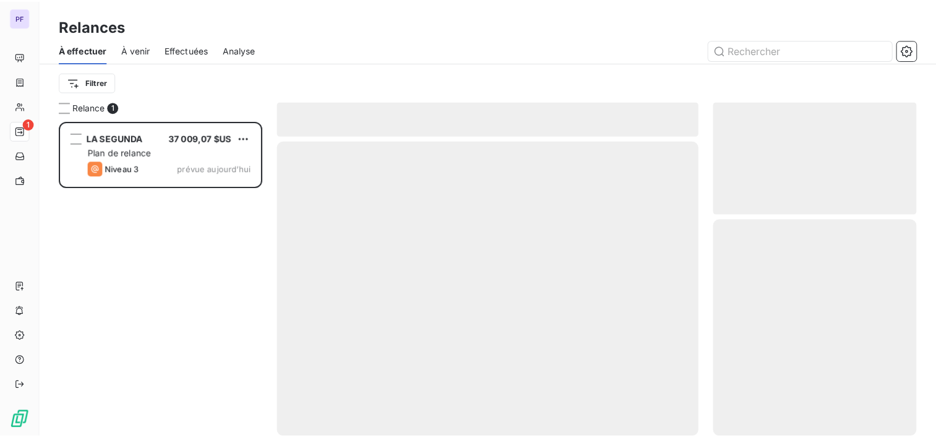
scroll to position [307, 195]
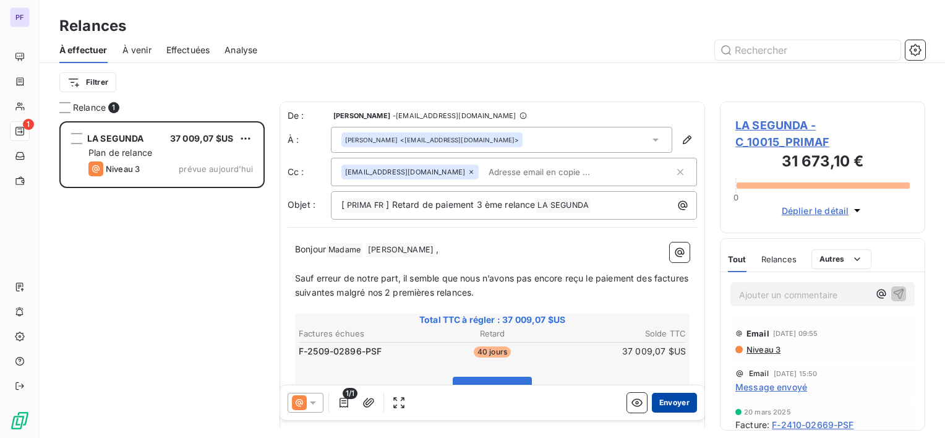
click at [676, 399] on button "Envoyer" at bounding box center [674, 403] width 45 height 20
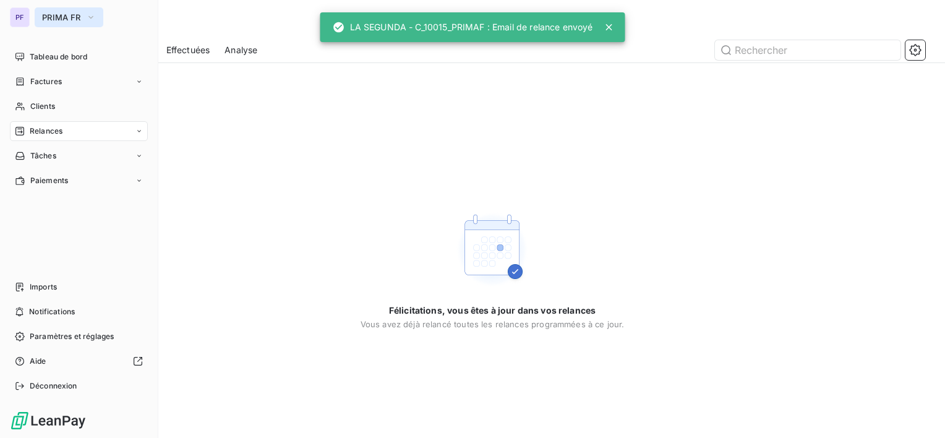
click at [47, 11] on button "PRIMA FR" at bounding box center [69, 17] width 69 height 20
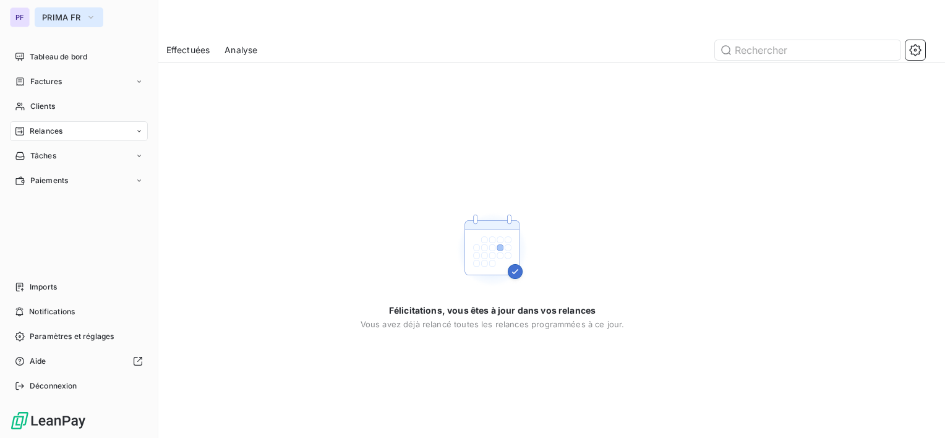
click at [67, 16] on span "PRIMA FR" at bounding box center [61, 17] width 39 height 10
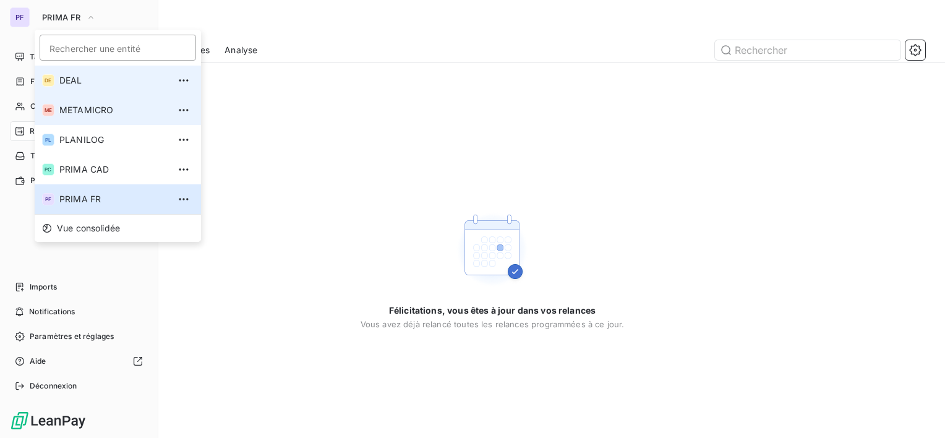
click at [88, 88] on li "DE DEAL" at bounding box center [118, 81] width 166 height 30
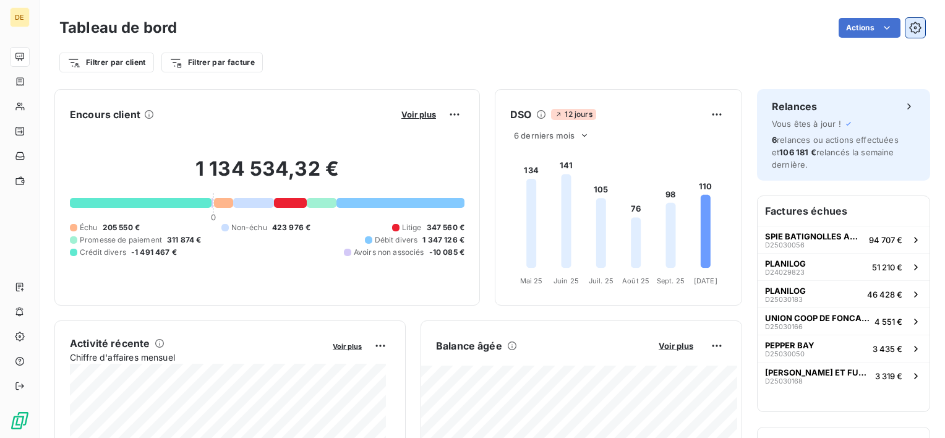
click at [909, 25] on icon "button" at bounding box center [915, 28] width 12 height 12
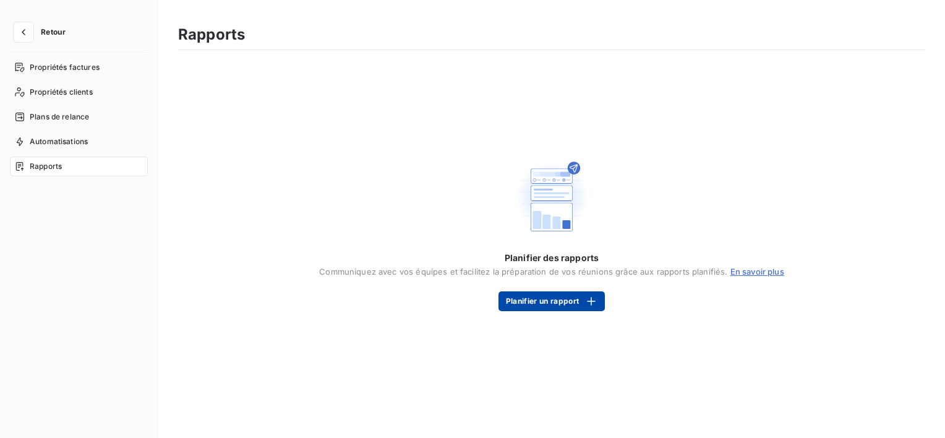
click at [574, 302] on button "Planifier un rapport" at bounding box center [552, 301] width 106 height 20
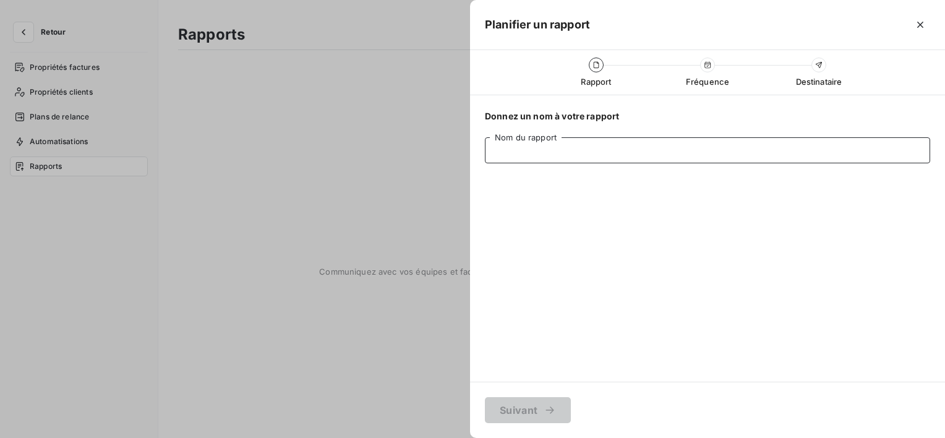
click at [557, 153] on input "Nom du rapport" at bounding box center [707, 150] width 445 height 26
type input "test"
click at [544, 409] on div "button" at bounding box center [547, 410] width 19 height 12
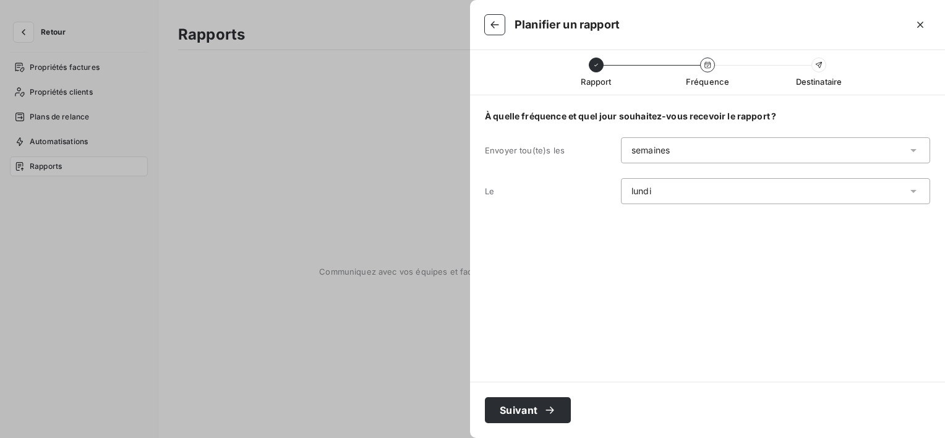
click at [692, 158] on div "semaines" at bounding box center [775, 150] width 309 height 26
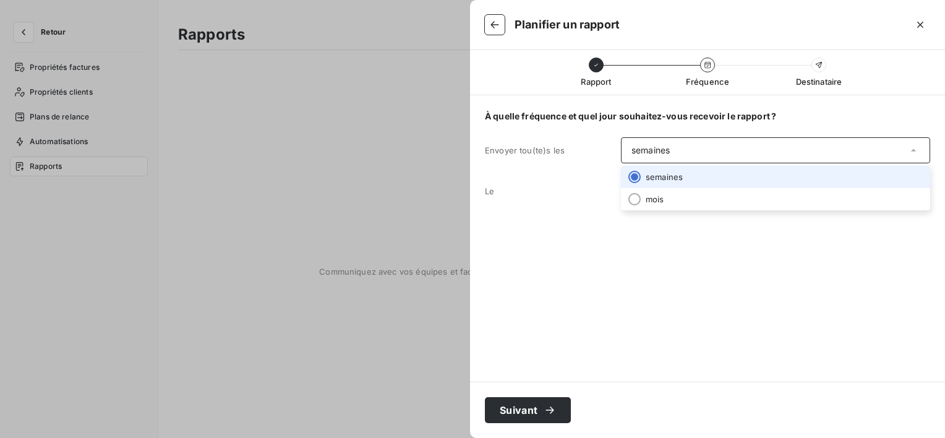
click at [692, 158] on div "semaines" at bounding box center [775, 150] width 309 height 26
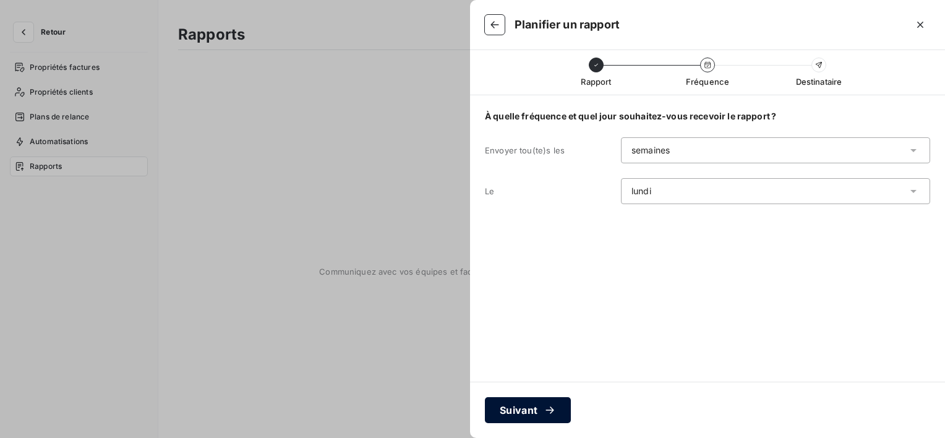
click at [554, 403] on button "Suivant" at bounding box center [528, 410] width 86 height 26
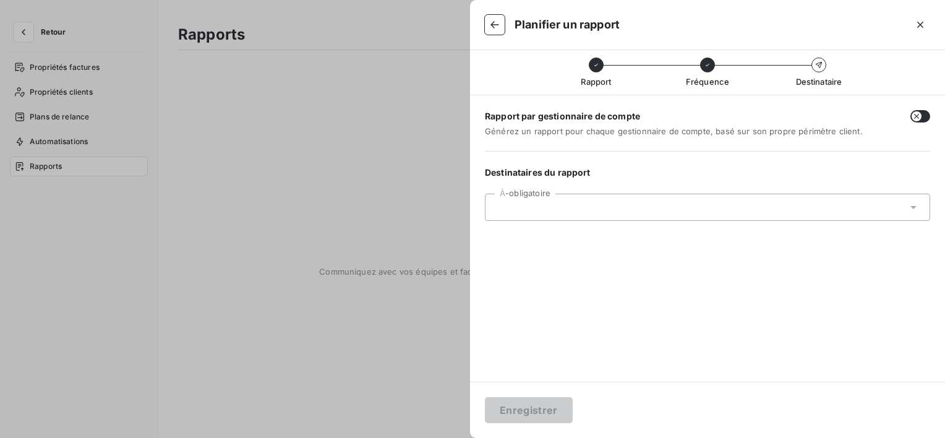
click at [590, 215] on div at bounding box center [707, 207] width 445 height 27
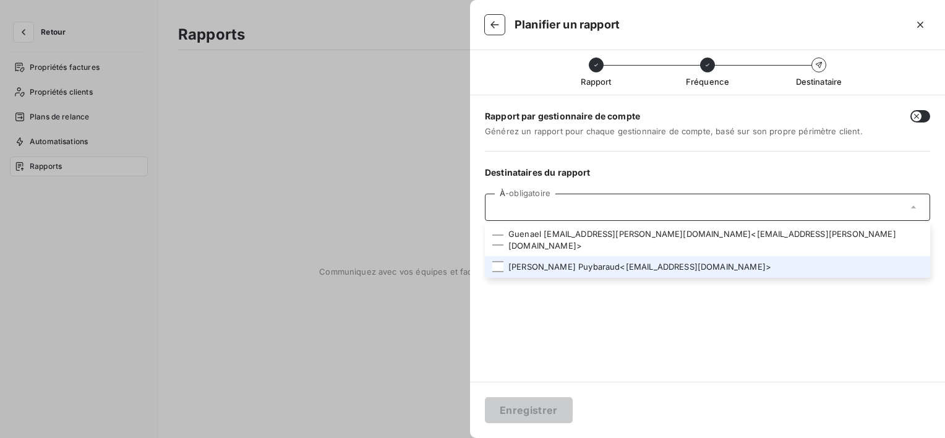
click at [569, 256] on li "[PERSON_NAME] < [EMAIL_ADDRESS][DOMAIN_NAME] >" at bounding box center [707, 267] width 445 height 22
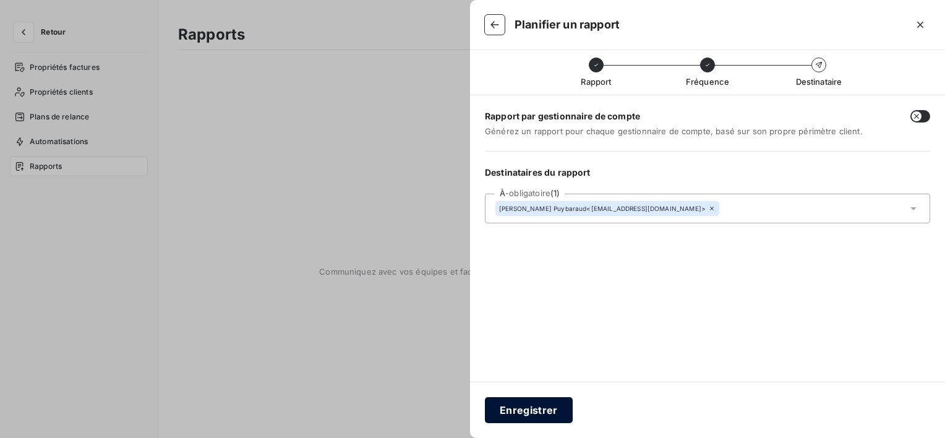
click at [544, 408] on button "Enregistrer" at bounding box center [529, 410] width 88 height 26
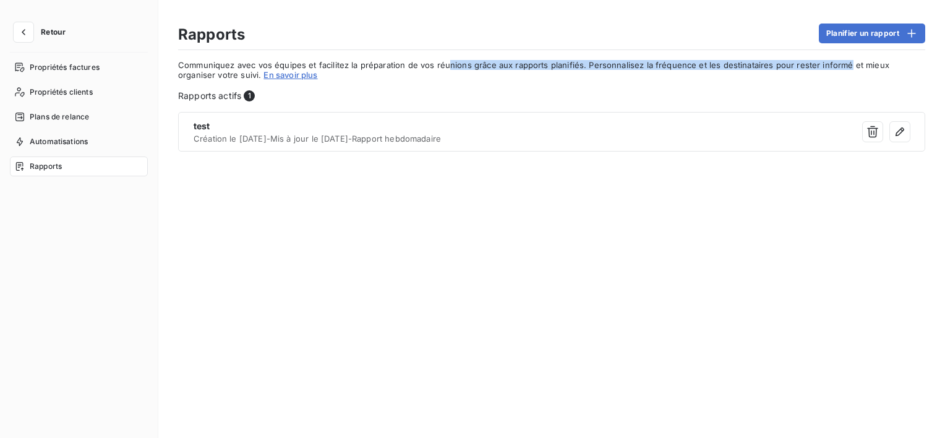
drag, startPoint x: 445, startPoint y: 62, endPoint x: 844, endPoint y: 59, distance: 398.4
click at [844, 60] on span "Communiquez avec vos équipes et facilitez la préparation de vos réunions grâce …" at bounding box center [551, 70] width 747 height 20
click at [76, 69] on span "Propriétés factures" at bounding box center [65, 67] width 70 height 11
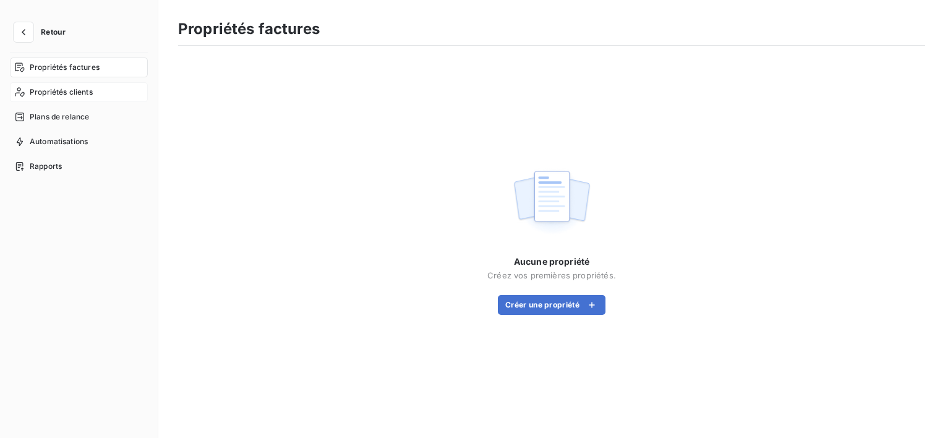
click at [15, 84] on div "Propriétés clients" at bounding box center [79, 92] width 138 height 20
click at [59, 120] on span "Plans de relance" at bounding box center [59, 116] width 59 height 11
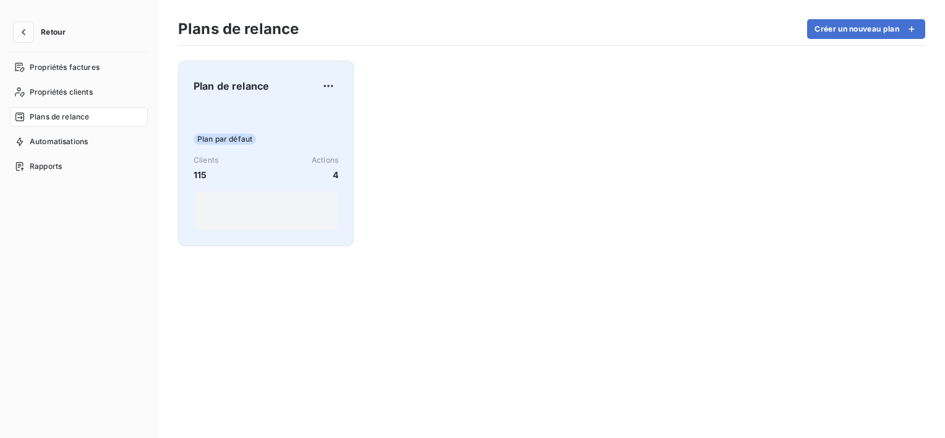
click at [272, 131] on div "Plan par défaut Clients 115 Actions 4" at bounding box center [266, 168] width 145 height 125
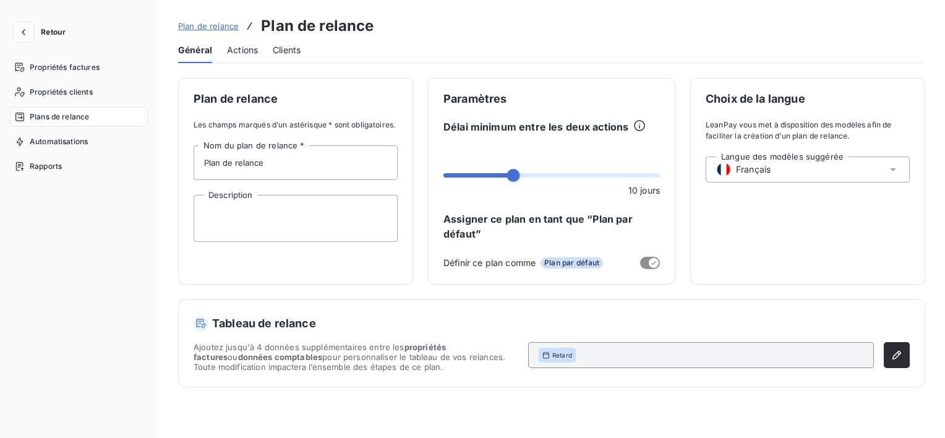
click at [255, 54] on span "Actions" at bounding box center [242, 50] width 31 height 12
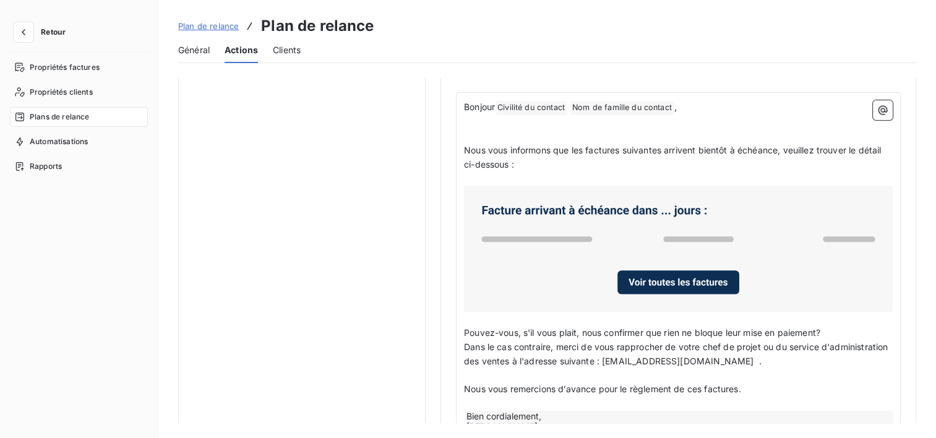
scroll to position [804, 0]
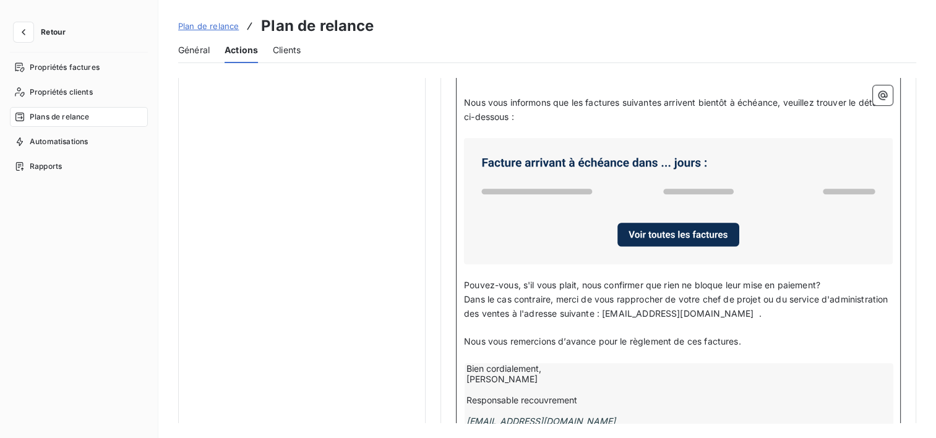
click at [752, 340] on p "Nous vous remercions d’avance pour le règlement de ces factures." at bounding box center [678, 342] width 429 height 14
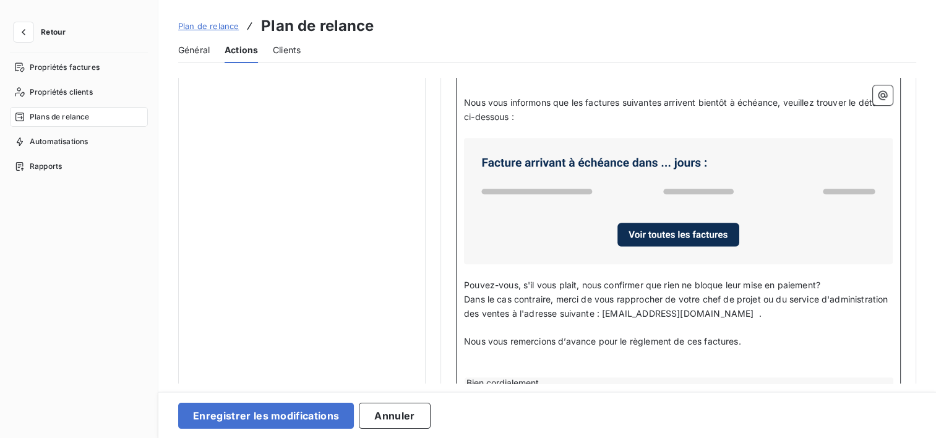
click at [752, 339] on p "Nous vous remercions d’avance pour le règlement de ces factures." at bounding box center [678, 342] width 429 height 14
click at [843, 282] on p "Pouvez-vous, s'il vous plait, nous confirmer que rien ne bloque leur mise en pa…" at bounding box center [678, 285] width 429 height 14
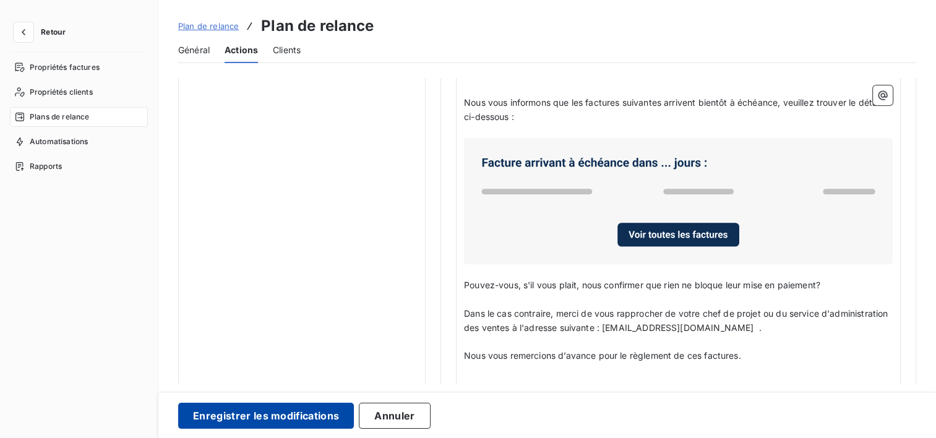
click at [262, 413] on button "Enregistrer les modifications" at bounding box center [266, 416] width 176 height 26
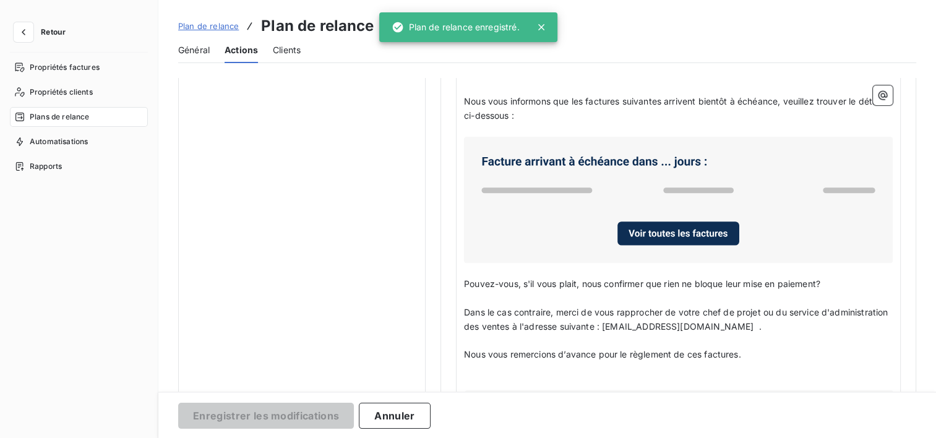
scroll to position [24, 0]
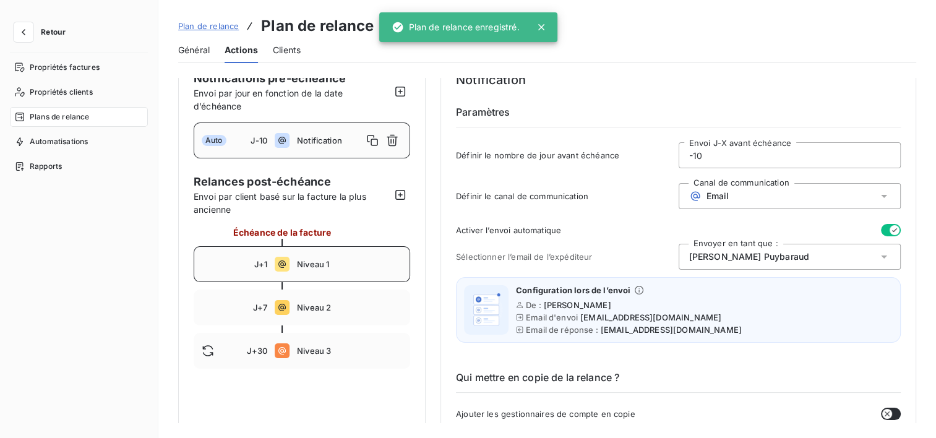
click at [299, 251] on div "J+1 Niveau 1" at bounding box center [302, 264] width 217 height 36
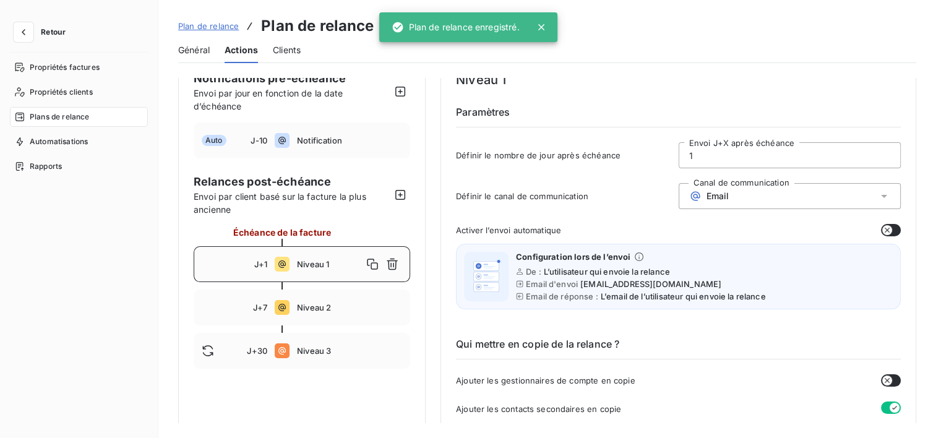
scroll to position [333, 0]
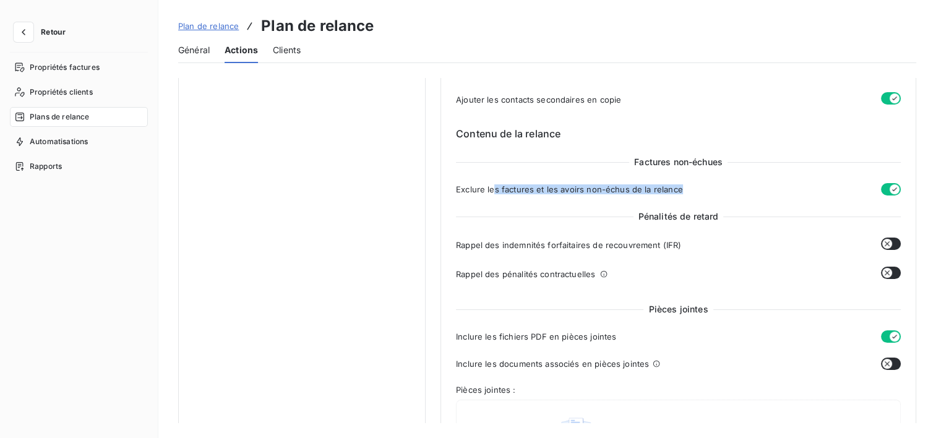
drag, startPoint x: 532, startPoint y: 191, endPoint x: 719, endPoint y: 190, distance: 186.8
click at [719, 190] on div "Exclure les factures et les avoirs non-échus de la relance" at bounding box center [678, 189] width 445 height 12
drag, startPoint x: 719, startPoint y: 190, endPoint x: 564, endPoint y: 197, distance: 155.5
click at [564, 197] on div "Factures non-échues Exclure les factures et les avoirs non-échus de la relance …" at bounding box center [678, 222] width 445 height 132
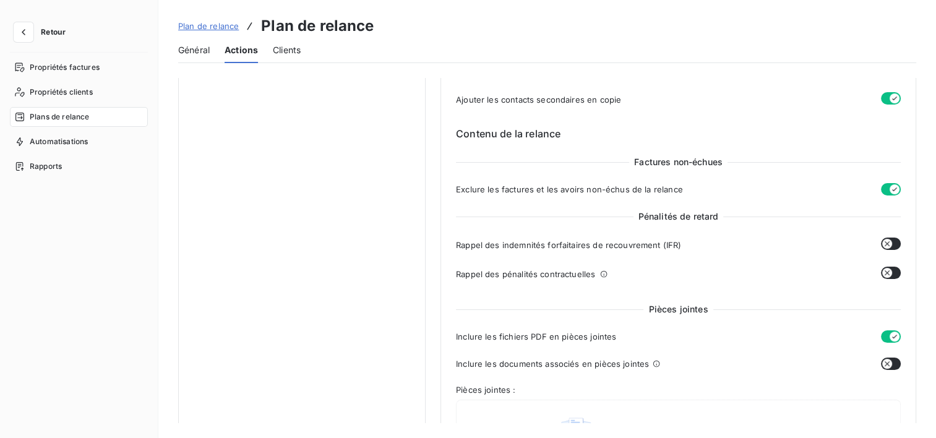
click at [890, 242] on button "button" at bounding box center [891, 244] width 20 height 12
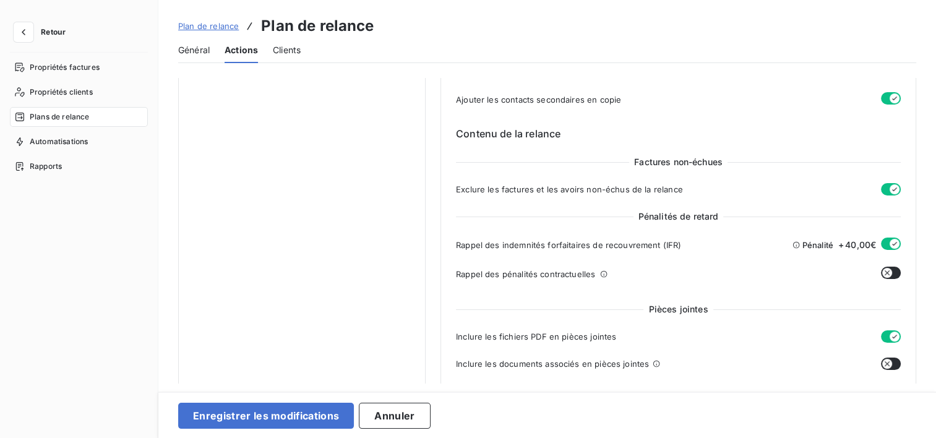
click at [890, 242] on icon "button" at bounding box center [895, 244] width 10 height 10
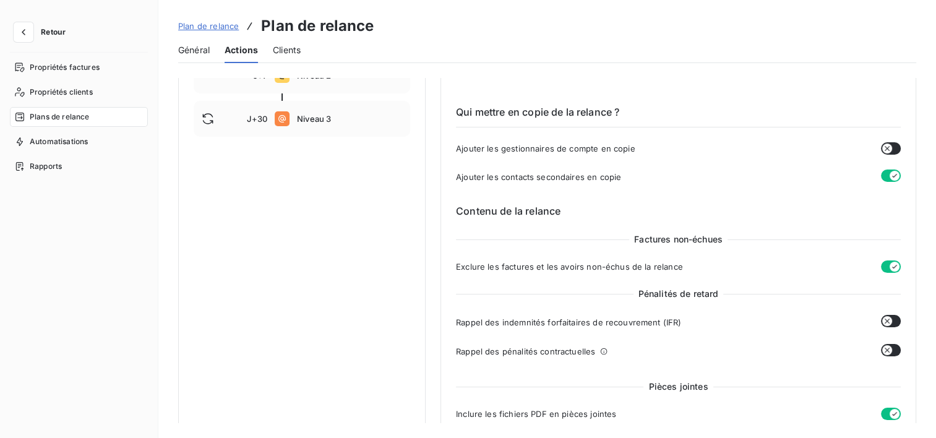
scroll to position [147, 0]
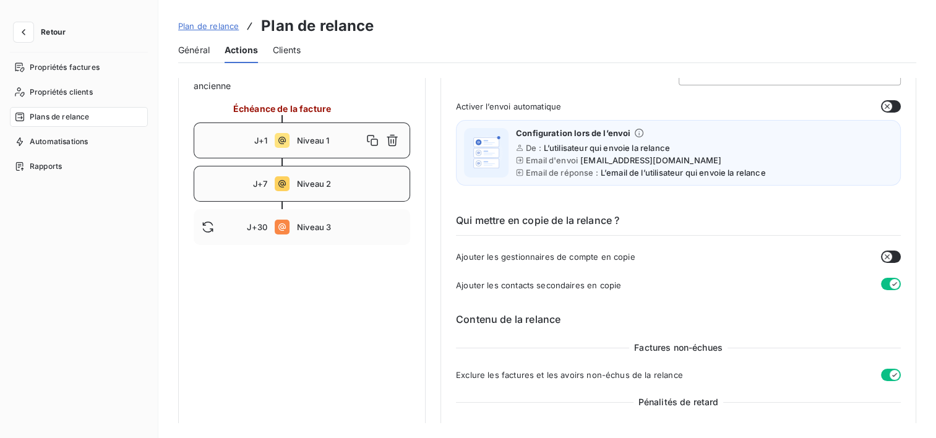
click at [288, 189] on icon at bounding box center [282, 183] width 15 height 15
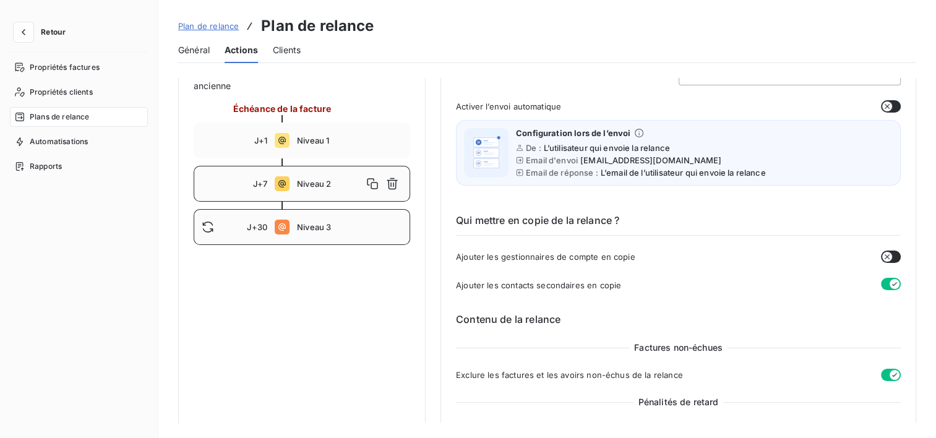
click at [291, 223] on div "J+30 Niveau 3" at bounding box center [302, 227] width 217 height 36
type input "30"
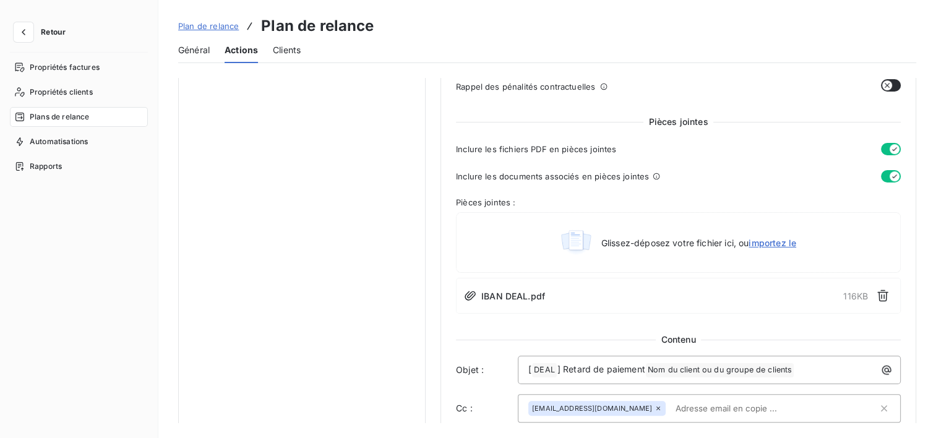
scroll to position [457, 0]
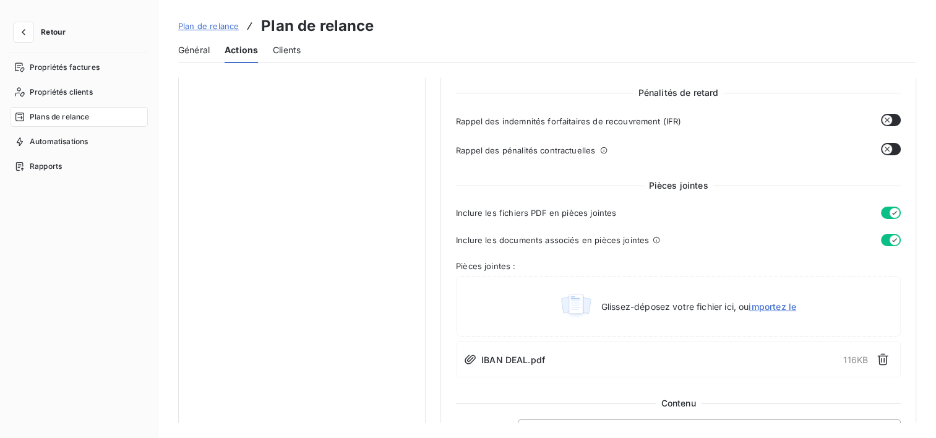
click at [888, 145] on button "button" at bounding box center [891, 149] width 20 height 12
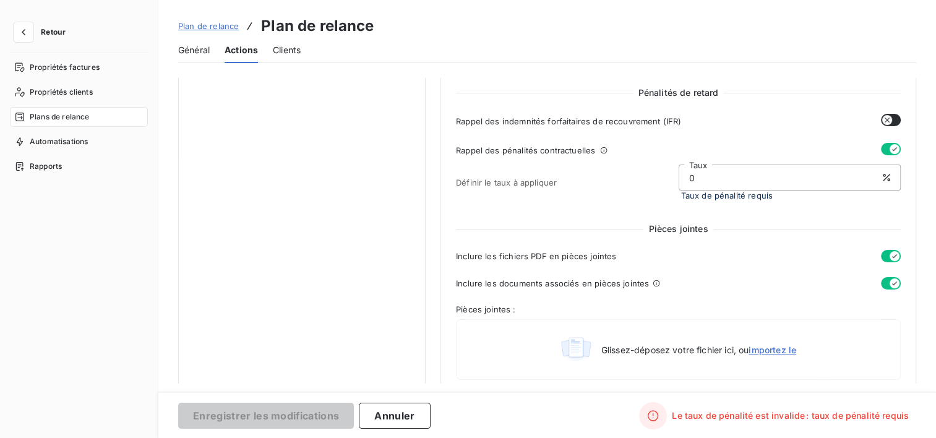
click at [888, 115] on button "button" at bounding box center [891, 120] width 20 height 12
click at [882, 147] on button "button" at bounding box center [891, 149] width 20 height 12
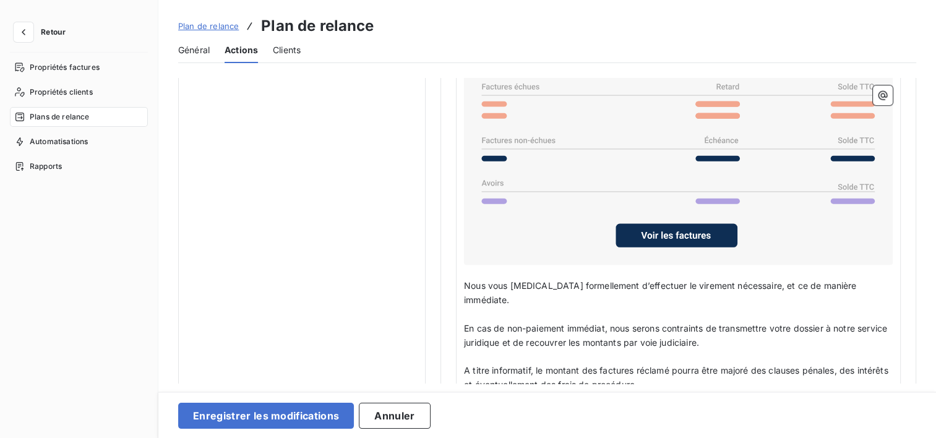
scroll to position [1075, 0]
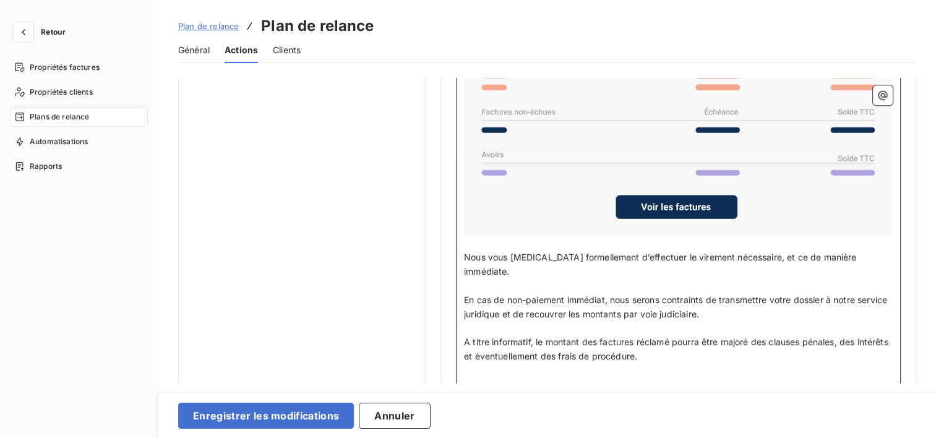
click at [743, 339] on p "A titre informatif, le montant des factures réclamé pourra être majoré des clau…" at bounding box center [678, 349] width 429 height 28
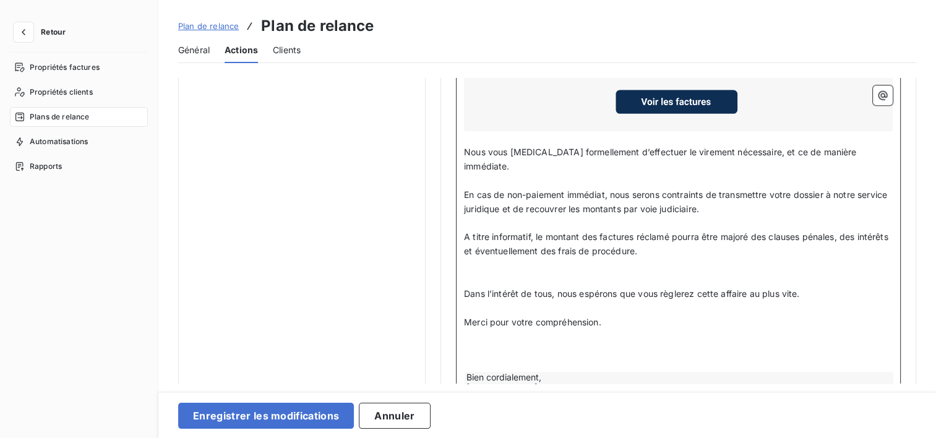
scroll to position [1199, 0]
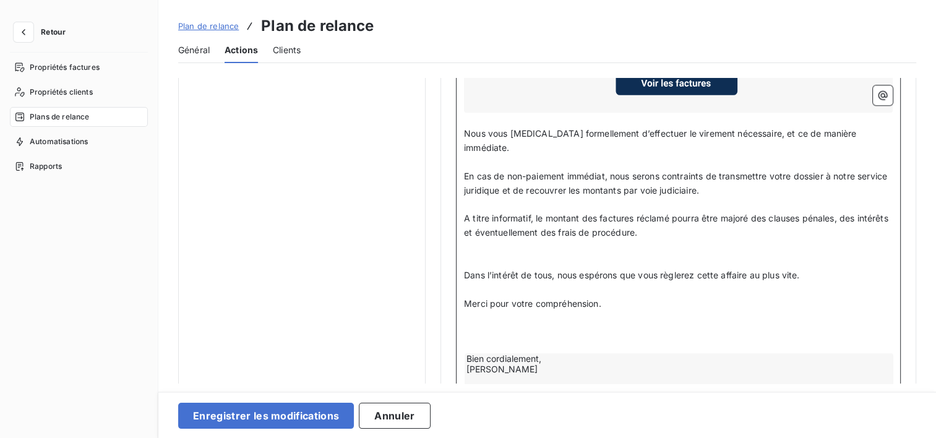
click at [496, 339] on p "﻿" at bounding box center [678, 346] width 429 height 14
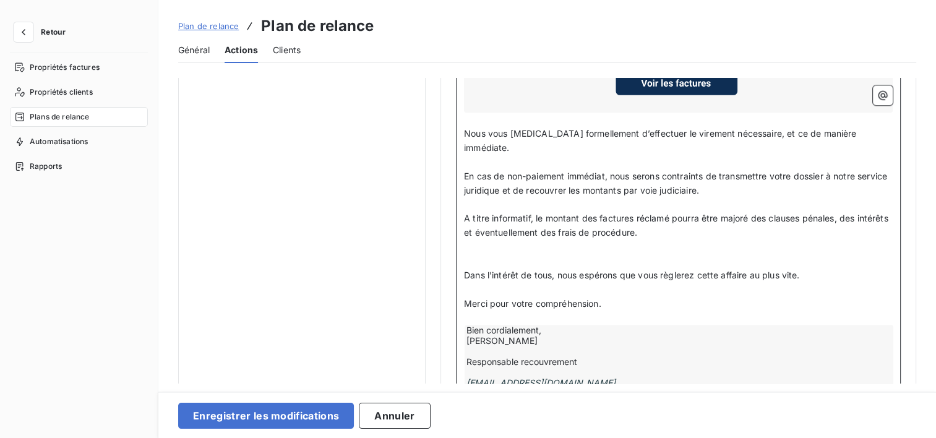
click at [464, 213] on span "A titre informatif, le montant des factures réclamé pourra être majoré des clau…" at bounding box center [677, 225] width 427 height 25
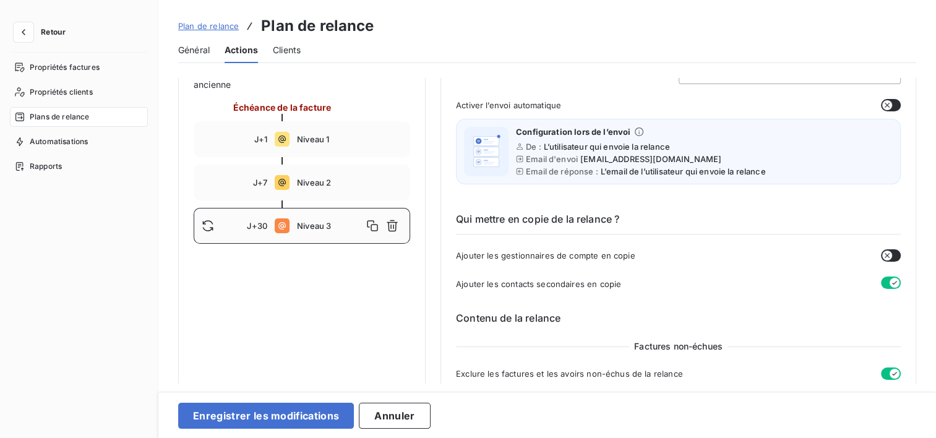
scroll to position [147, 0]
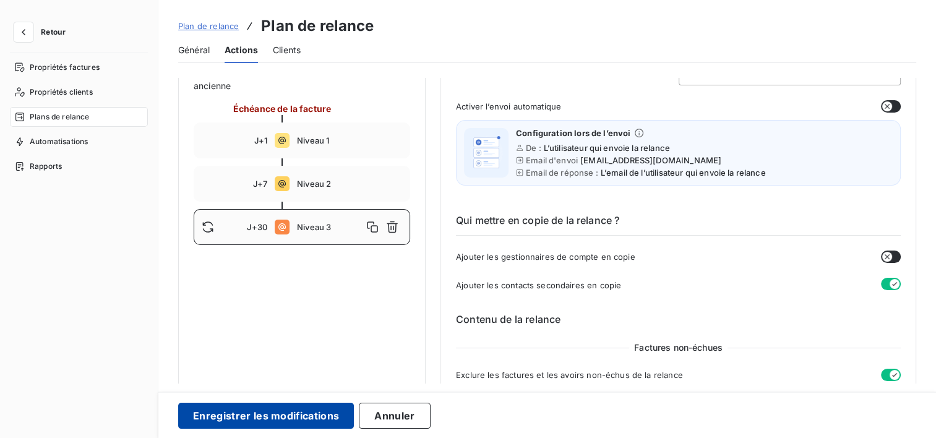
click at [221, 414] on button "Enregistrer les modifications" at bounding box center [266, 416] width 176 height 26
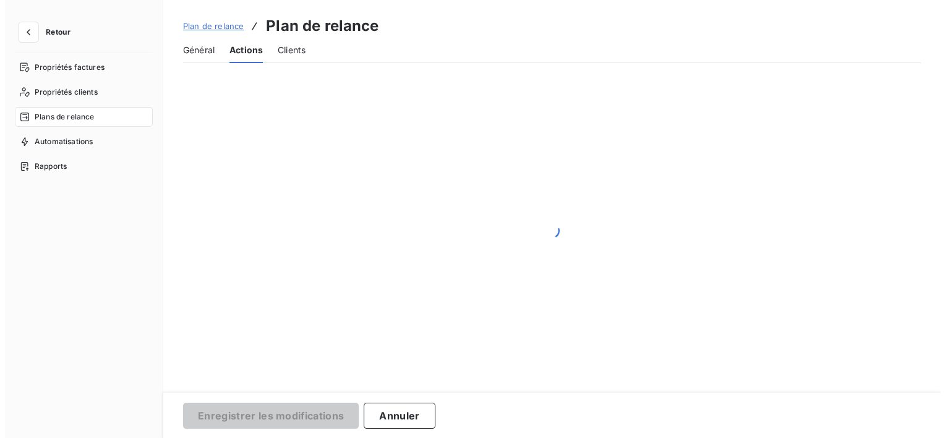
scroll to position [24, 0]
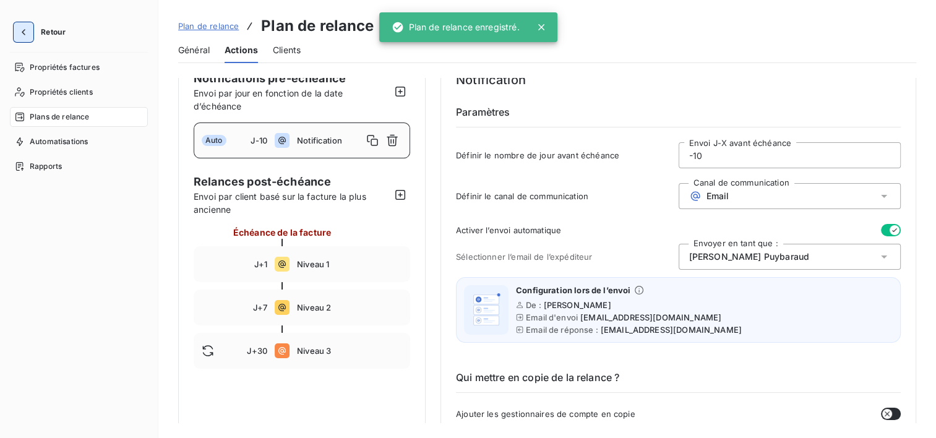
click at [25, 26] on icon "button" at bounding box center [23, 32] width 12 height 12
